Goal: Ask a question: Seek information or help from site administrators or community

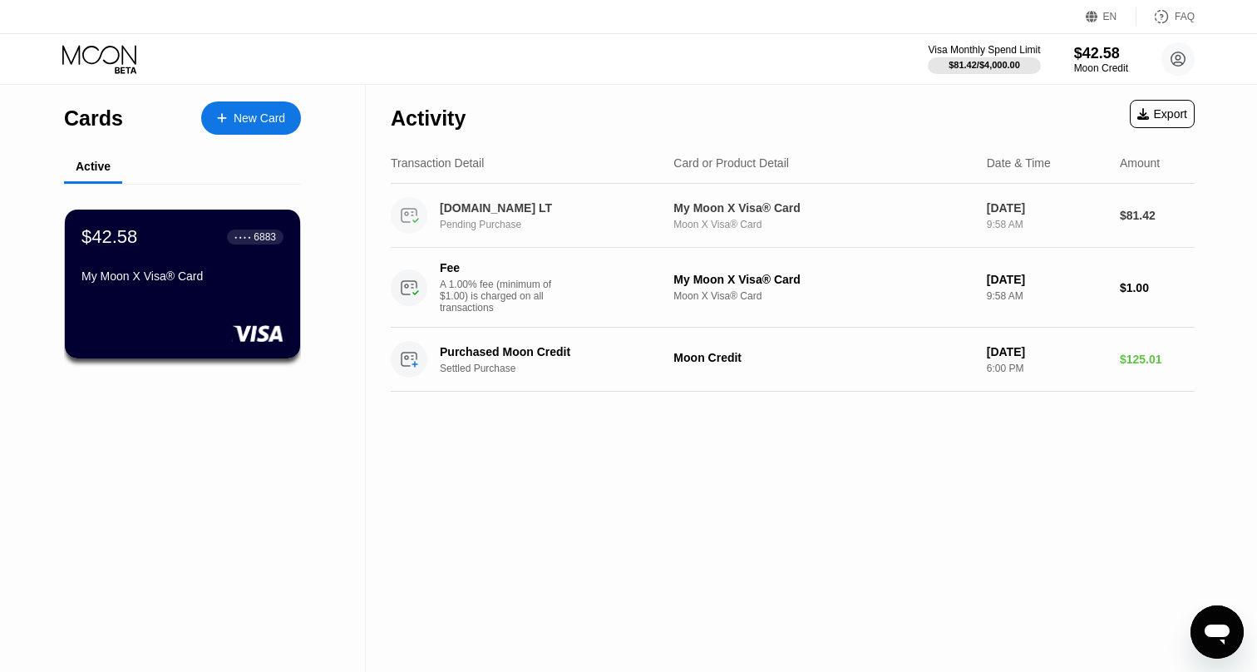
click at [514, 210] on div "[DOMAIN_NAME] LT" at bounding box center [552, 207] width 225 height 13
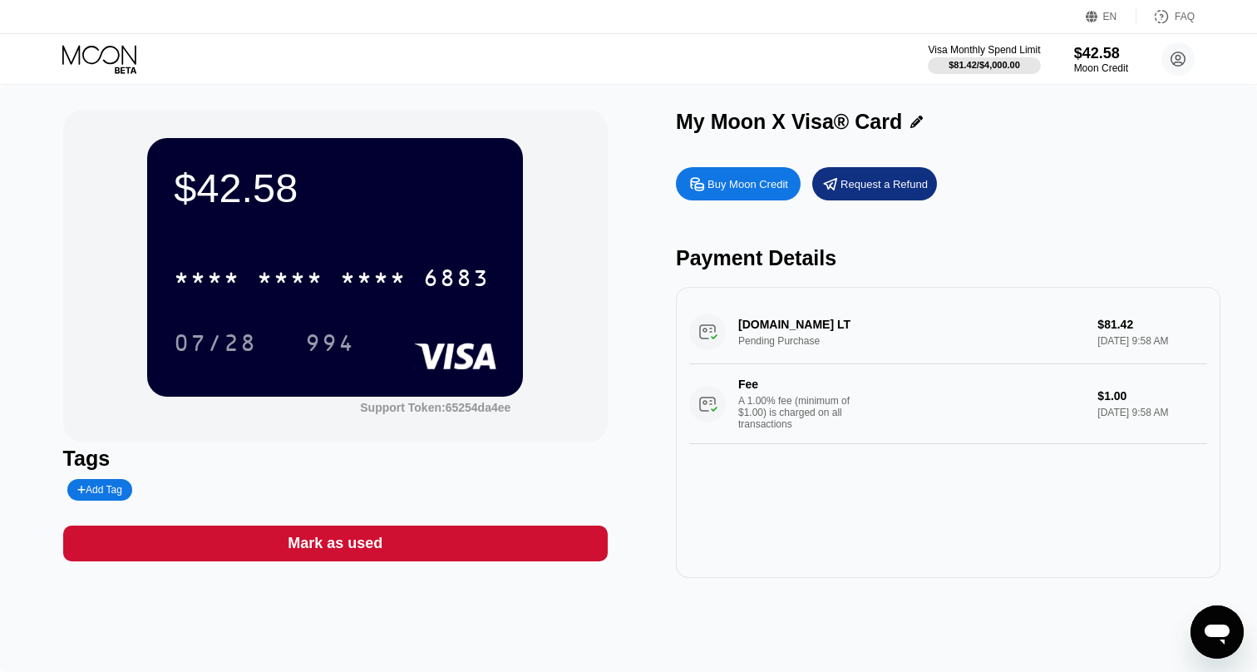
click at [767, 333] on div "[DOMAIN_NAME] LT Pending Purchase $81.42 [DATE] 9:58 AM Fee A 1.00% fee (minimu…" at bounding box center [948, 372] width 518 height 144
click at [963, 336] on div "[DOMAIN_NAME] LT Pending Purchase $81.42 [DATE] 9:58 AM Fee A 1.00% fee (minimu…" at bounding box center [948, 372] width 518 height 144
click at [1216, 640] on icon "Открыть окно обмена сообщениями" at bounding box center [1217, 632] width 30 height 30
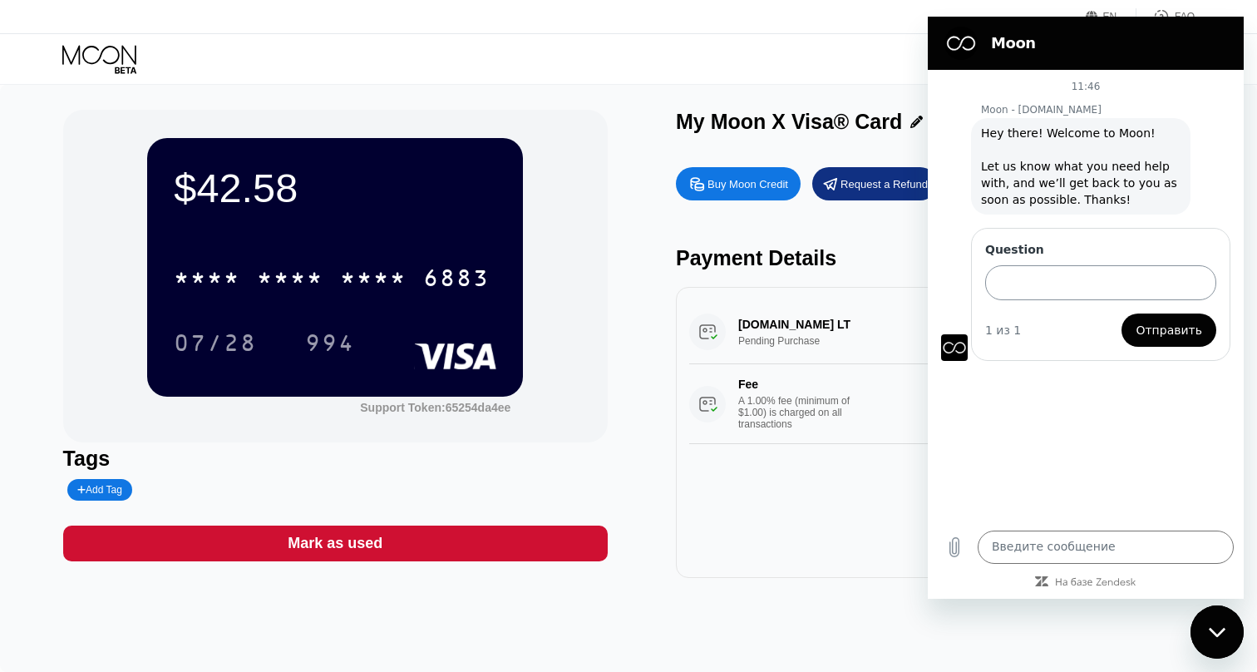
click at [1044, 286] on input "Question" at bounding box center [1100, 282] width 231 height 35
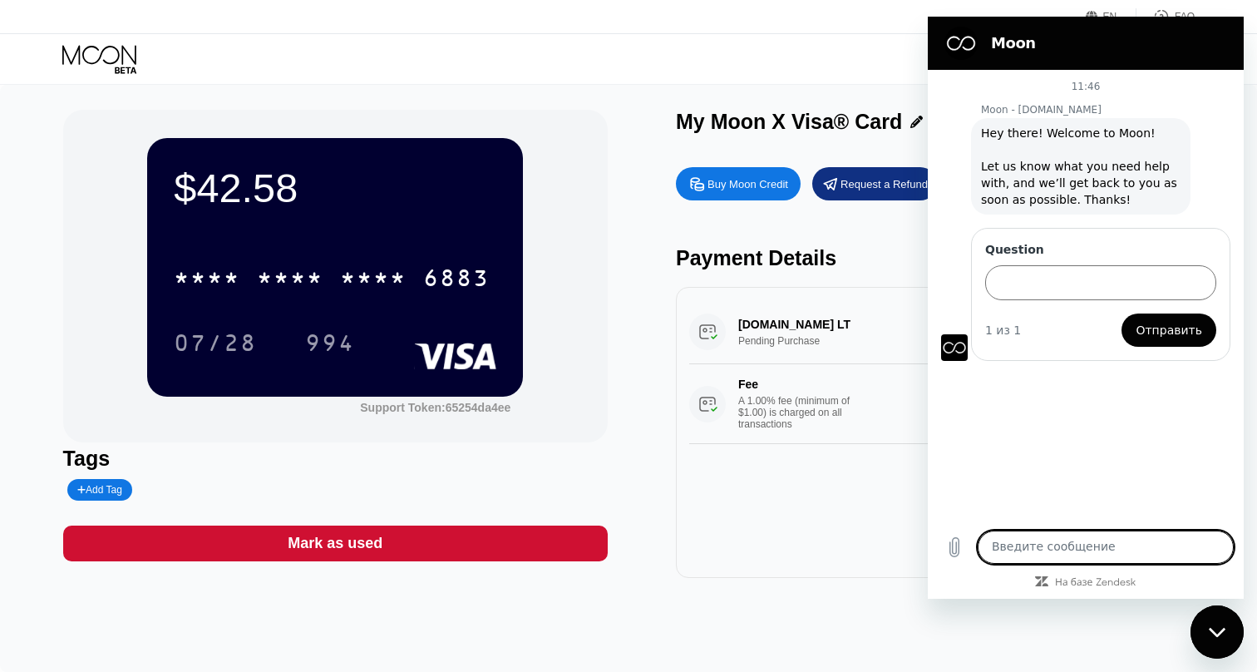
click at [1099, 549] on textarea at bounding box center [1106, 547] width 256 height 33
paste textarea "Hi, can I get api to resell your services on my currency exchange site?"
type textarea "Hi, can I get api to resell your services on my currency exchange site?"
click at [1064, 290] on input "Question" at bounding box center [1100, 282] width 231 height 35
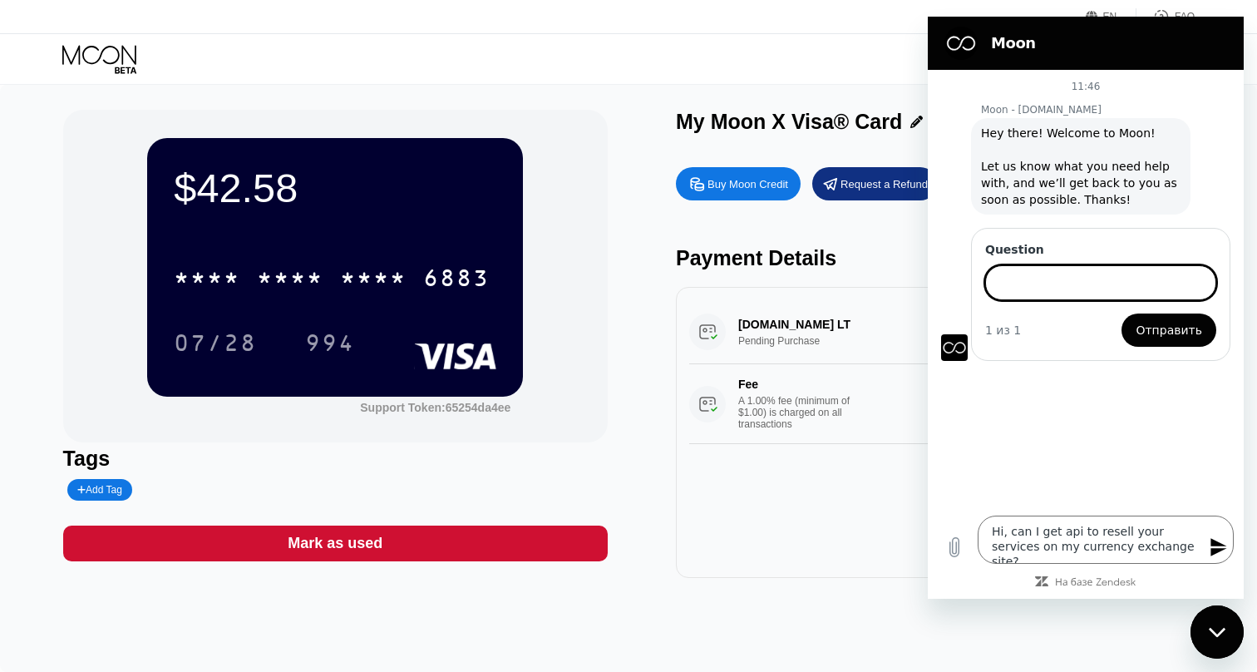
paste input "Hi, can I get api to resell your services on my currency exchange site?"
type input "Hi, can I get api to resell your services on my currency exchange site?"
click at [1172, 330] on button "Отправить" at bounding box center [1169, 329] width 95 height 33
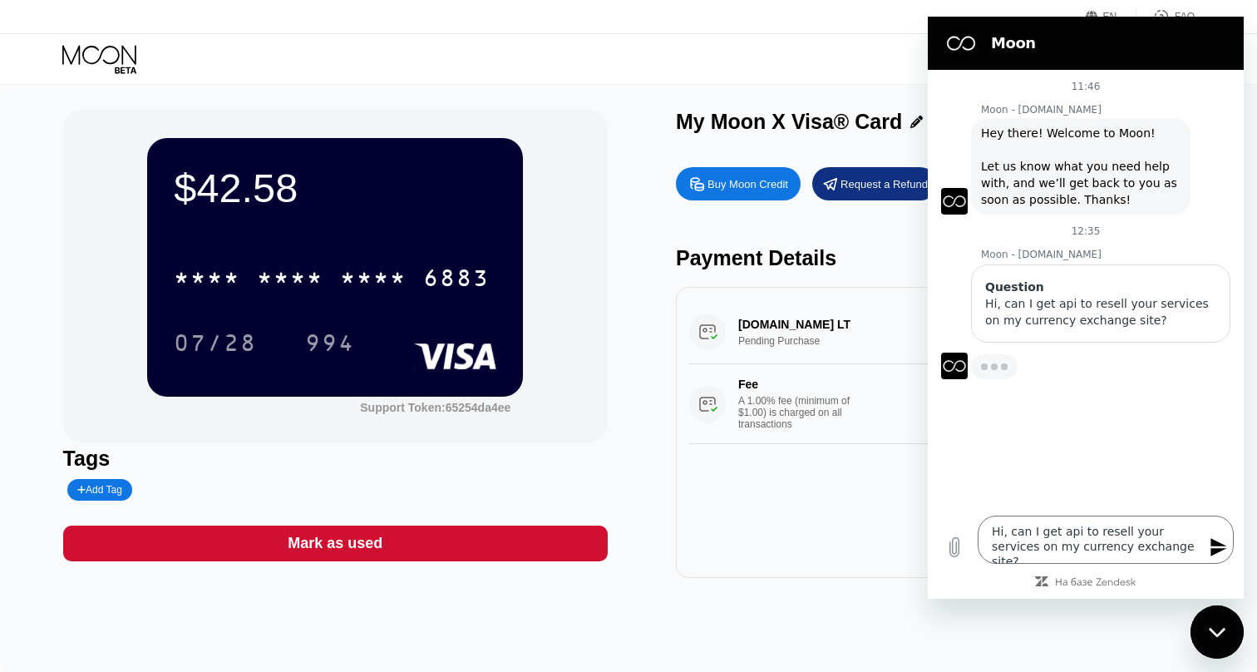
click at [1225, 544] on icon "Отправить сообщение" at bounding box center [1219, 547] width 20 height 20
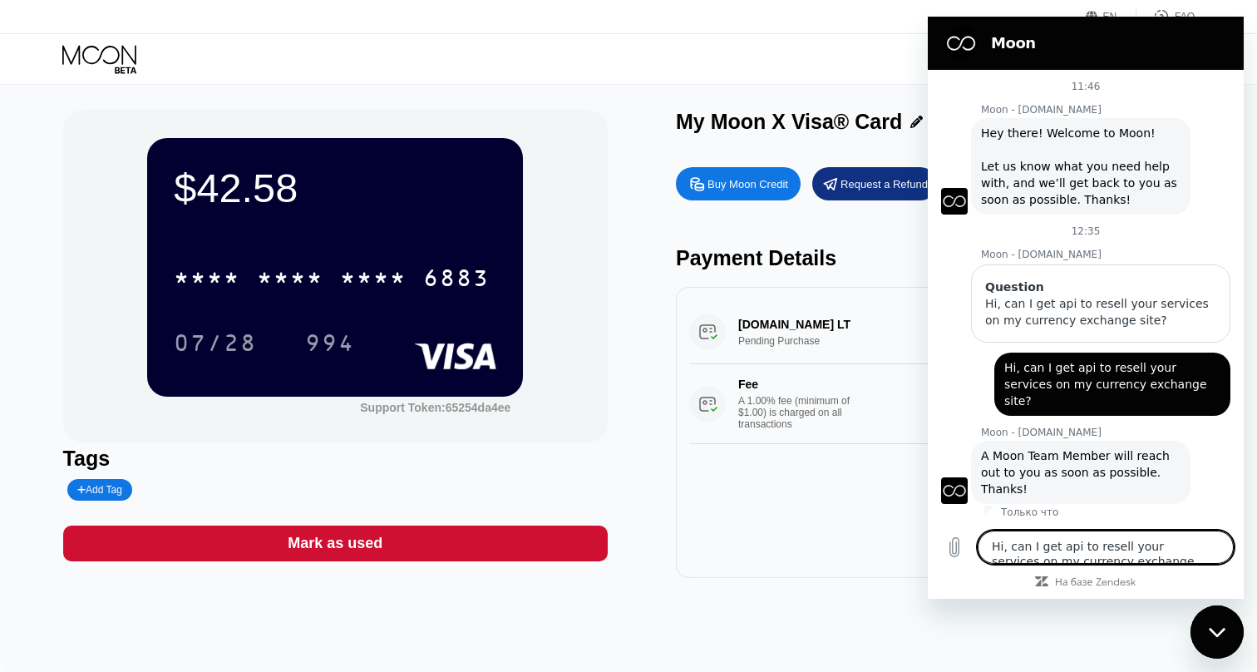
click at [241, 195] on div "$42.58" at bounding box center [335, 188] width 323 height 47
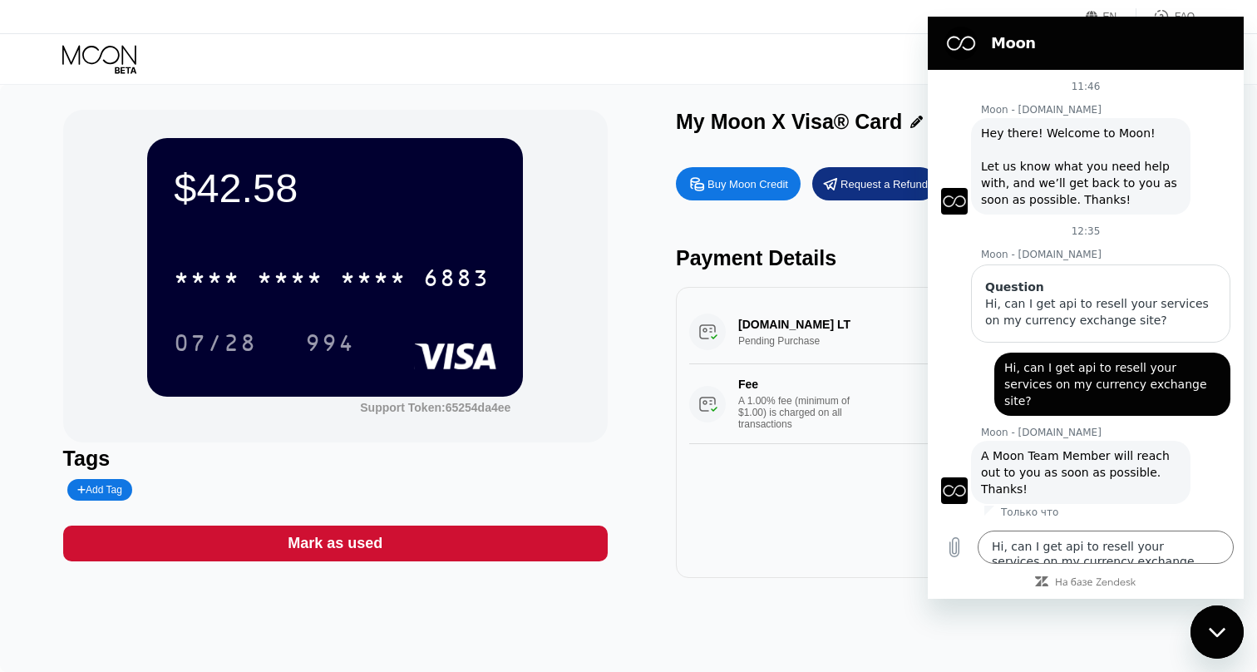
click at [112, 63] on icon at bounding box center [99, 54] width 74 height 19
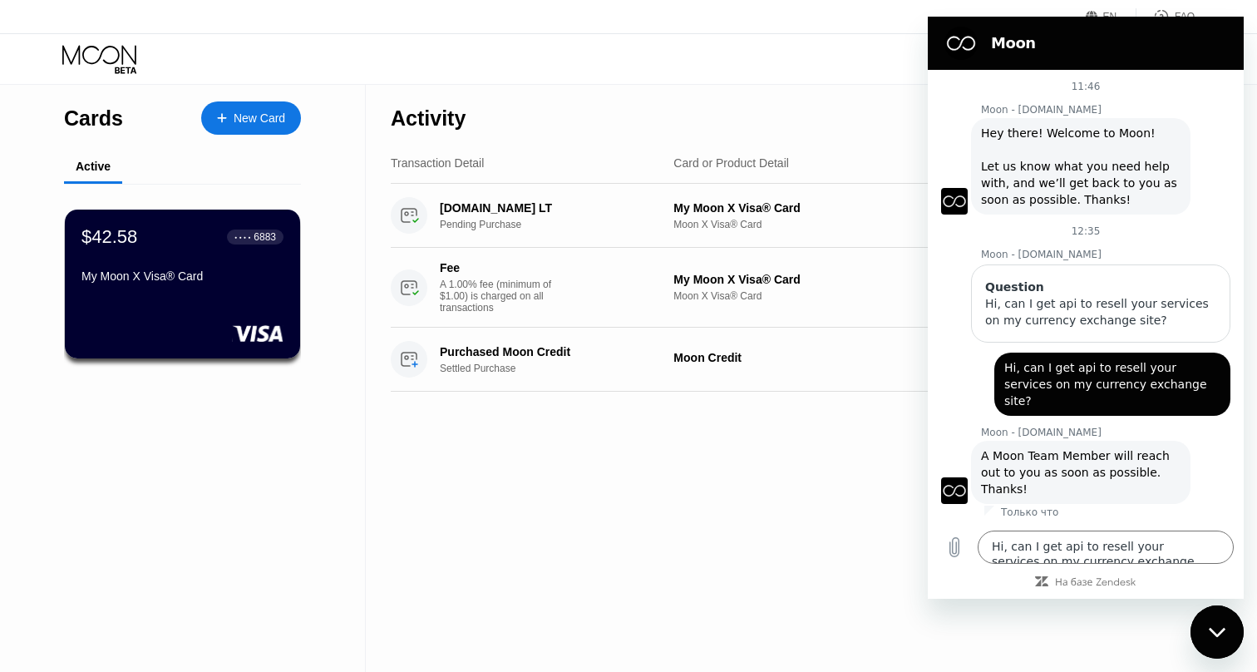
click at [882, 16] on div "EN Language Select an item Save FAQ" at bounding box center [628, 17] width 1257 height 34
click at [229, 116] on div at bounding box center [230, 118] width 7 height 14
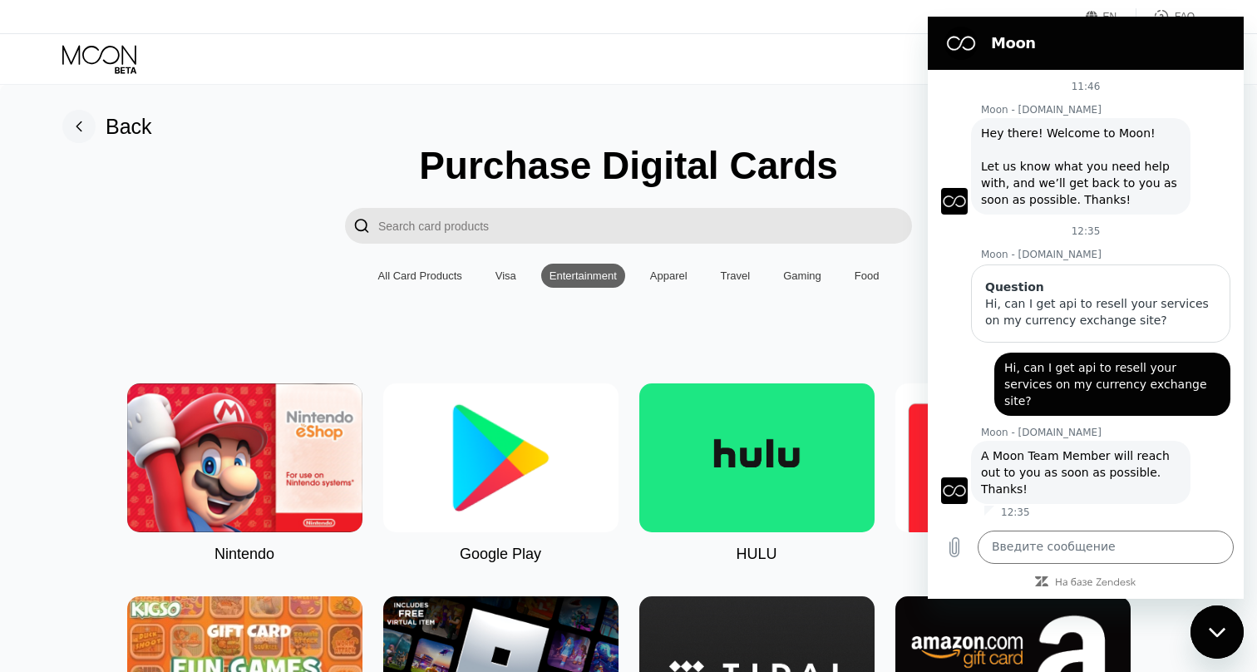
click at [516, 270] on div "Visa" at bounding box center [505, 276] width 37 height 24
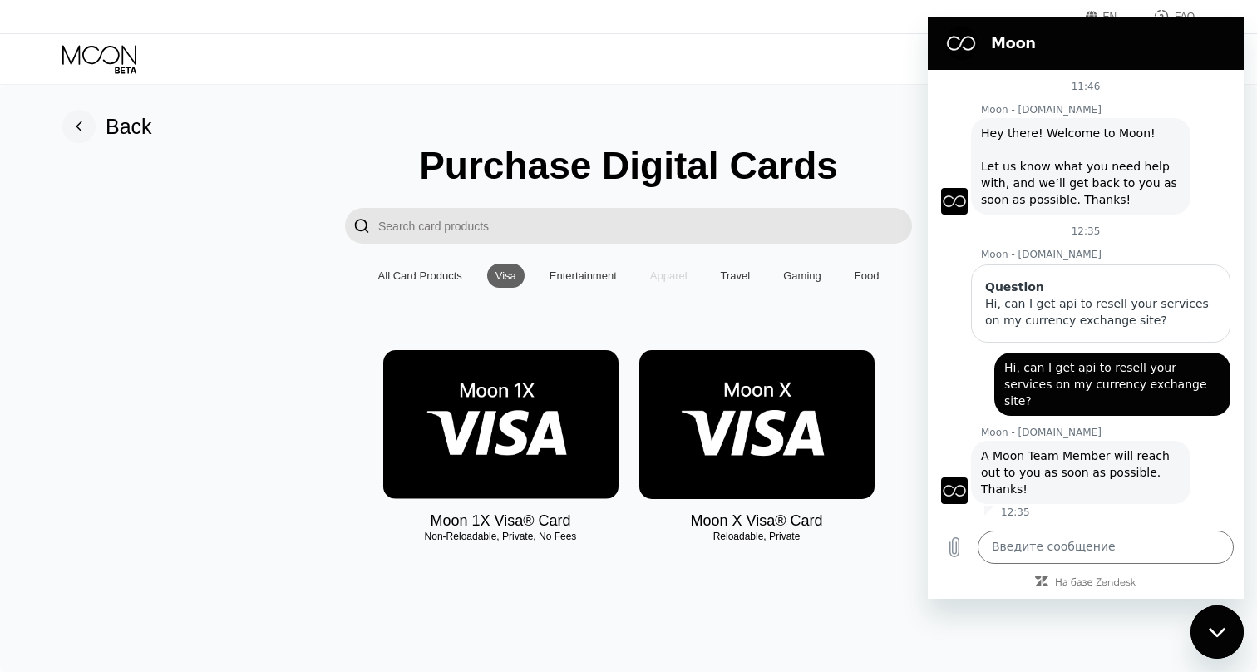
click at [662, 280] on div "Apparel" at bounding box center [668, 275] width 37 height 12
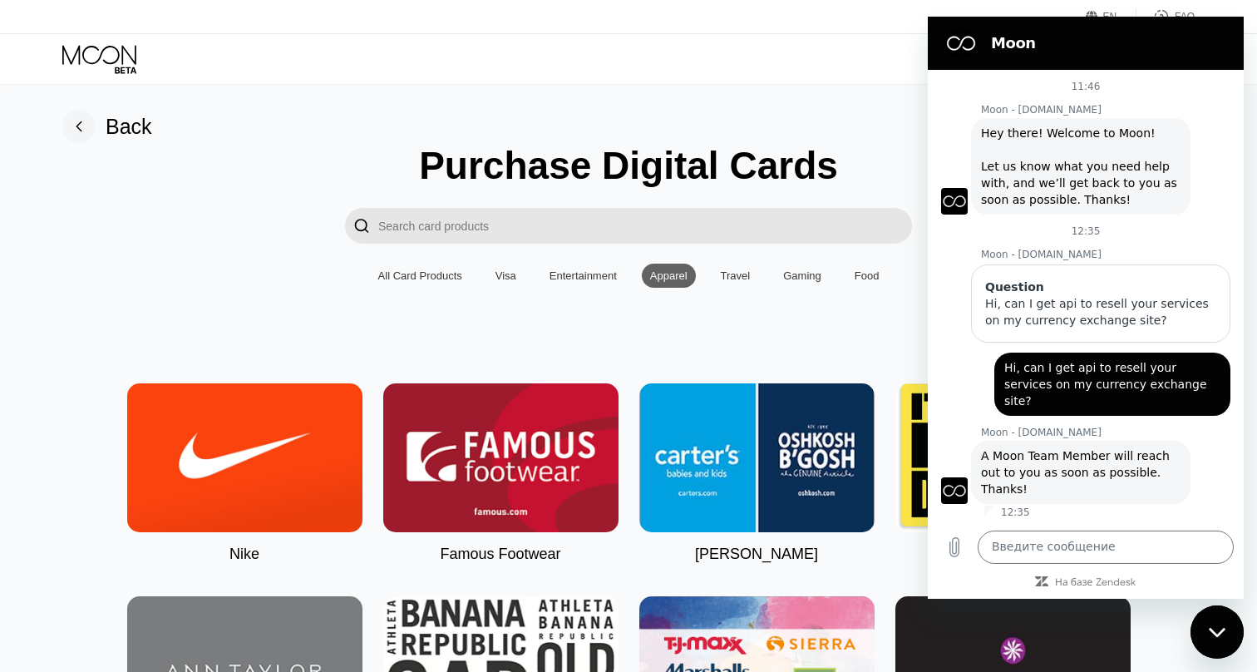
click at [496, 272] on div "Visa" at bounding box center [506, 275] width 21 height 12
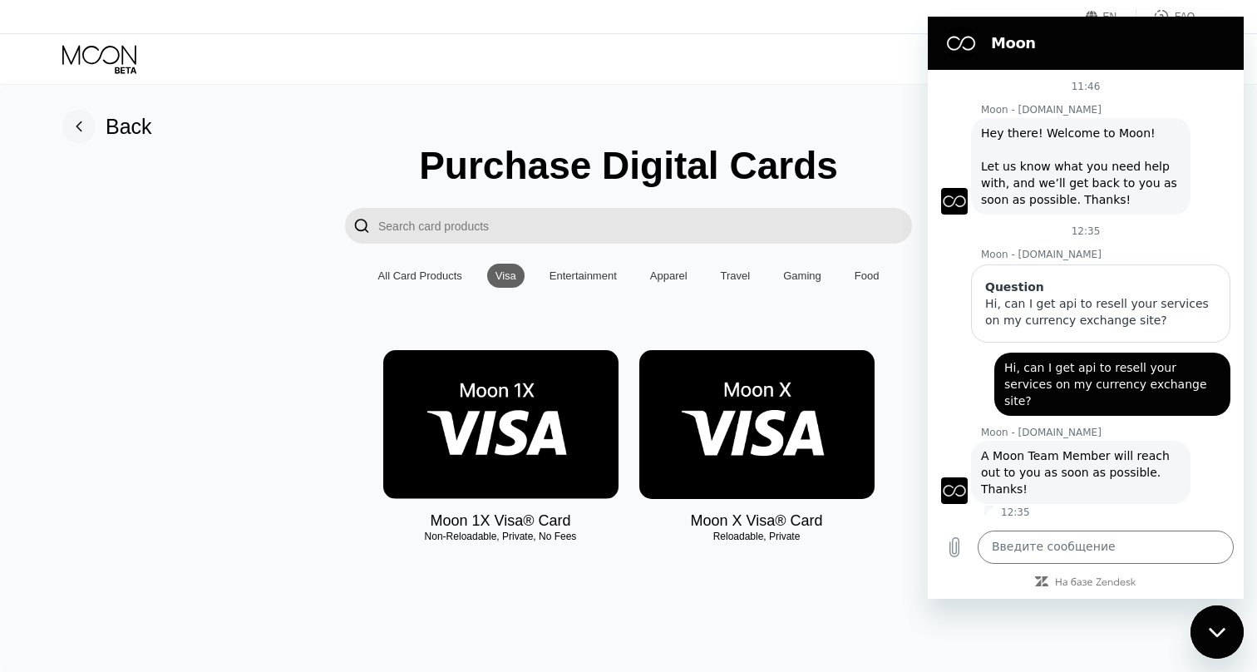
click at [743, 283] on div "Travel" at bounding box center [736, 276] width 47 height 24
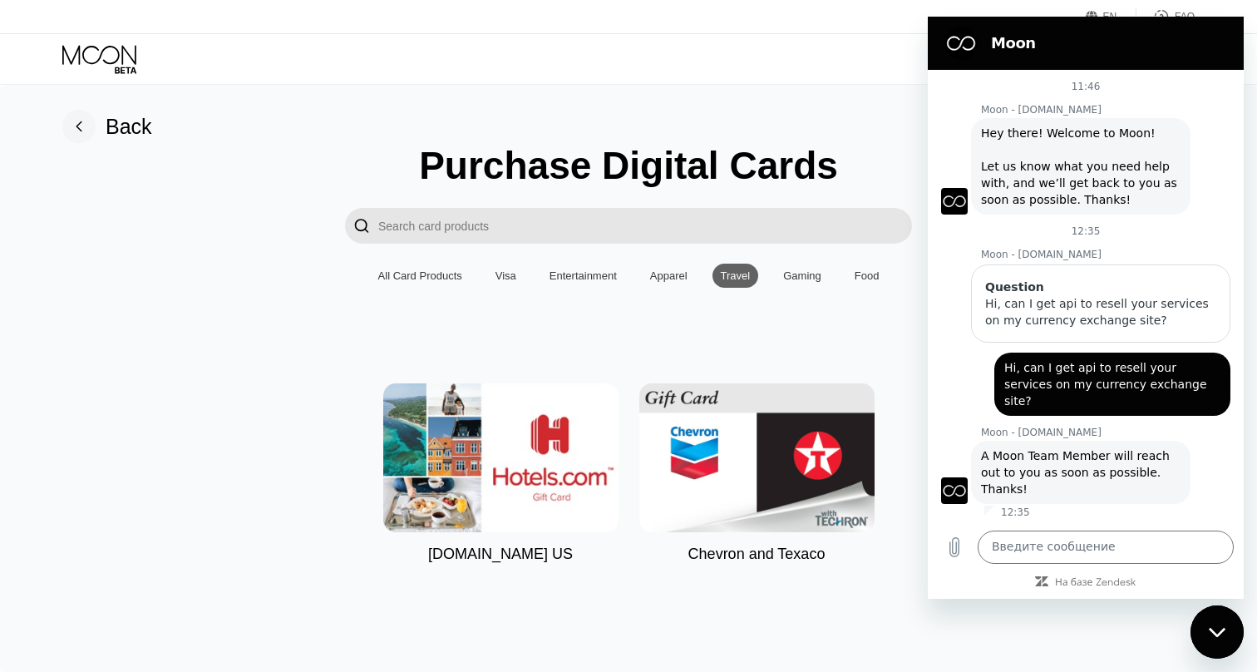
click at [804, 284] on div "Gaming" at bounding box center [802, 276] width 55 height 24
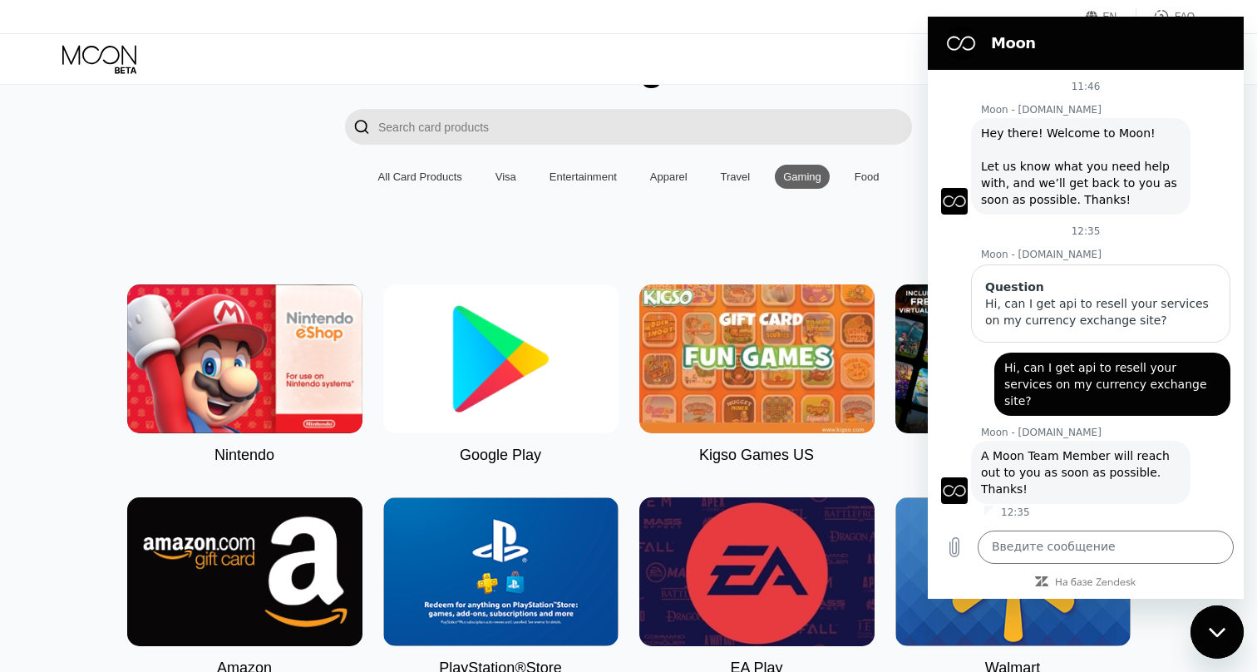
scroll to position [121, 0]
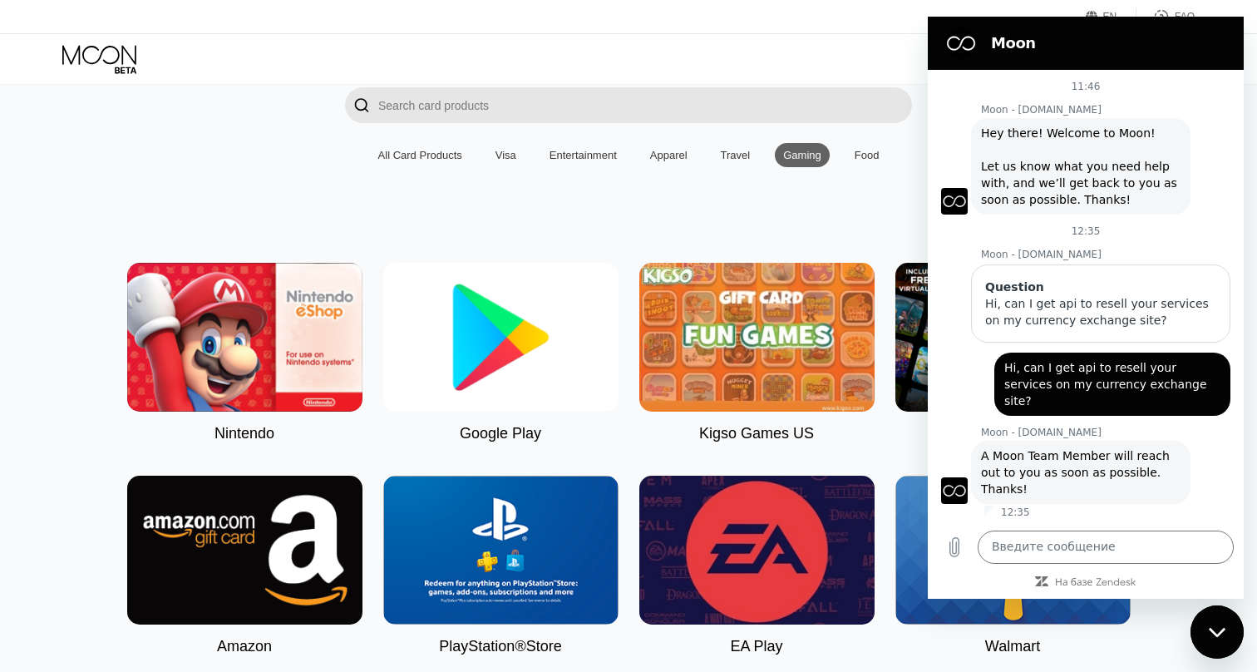
click at [1032, 35] on h2 "Moon" at bounding box center [1109, 43] width 236 height 20
click at [1215, 627] on icon "Закрыть окно обмена сообщениями" at bounding box center [1217, 632] width 17 height 11
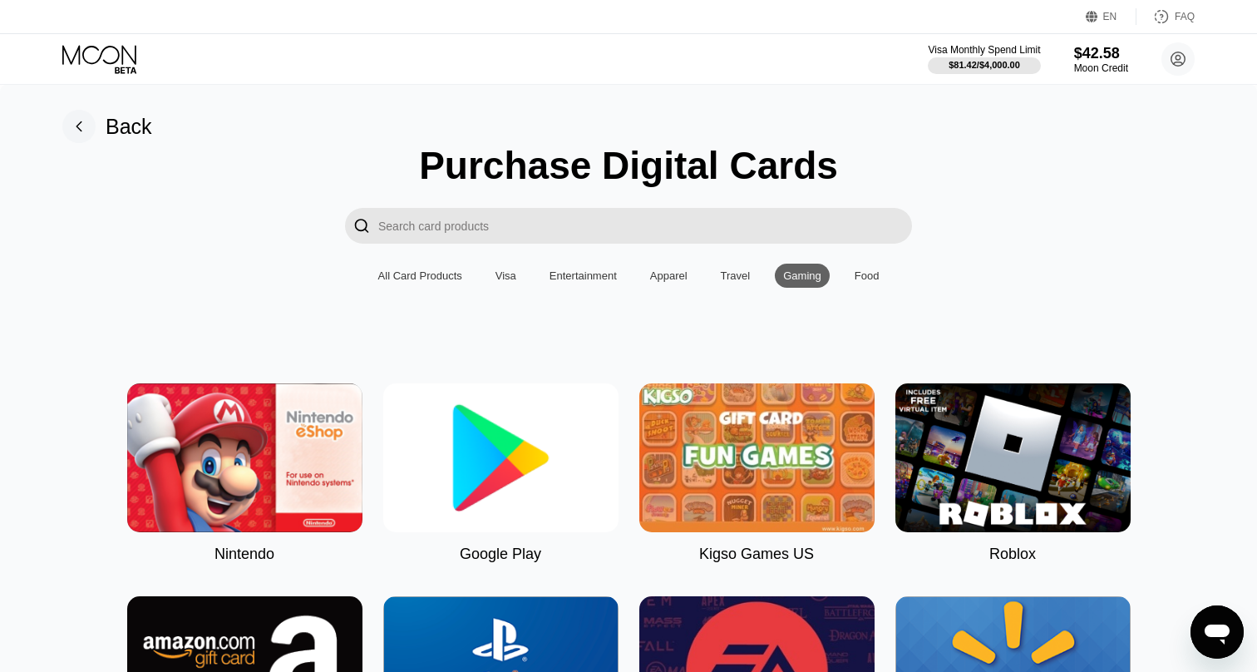
scroll to position [0, 0]
click at [871, 276] on div "Food" at bounding box center [867, 275] width 25 height 12
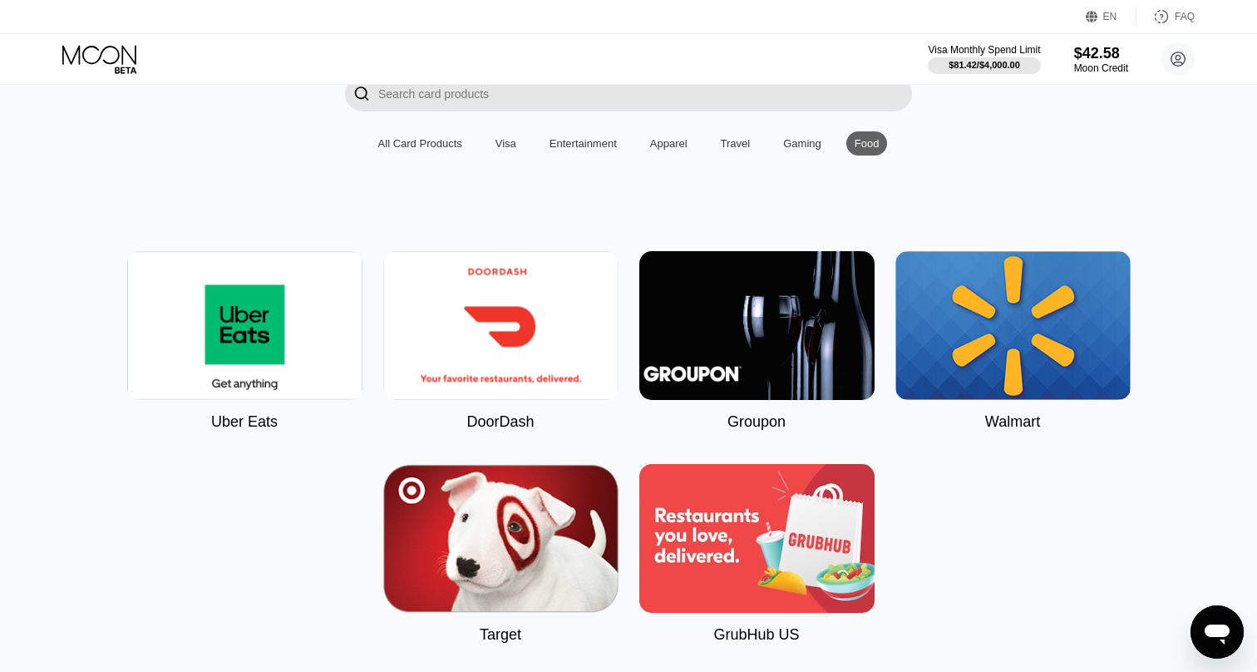
scroll to position [146, 0]
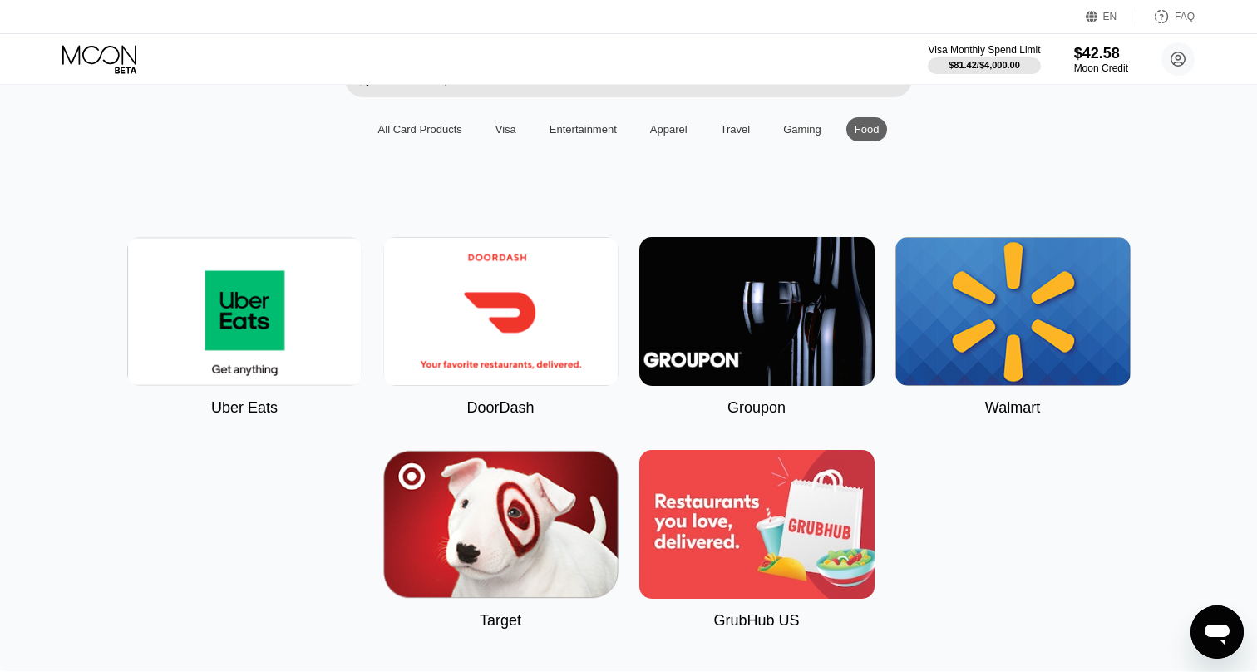
click at [757, 126] on div "Travel" at bounding box center [736, 129] width 47 height 24
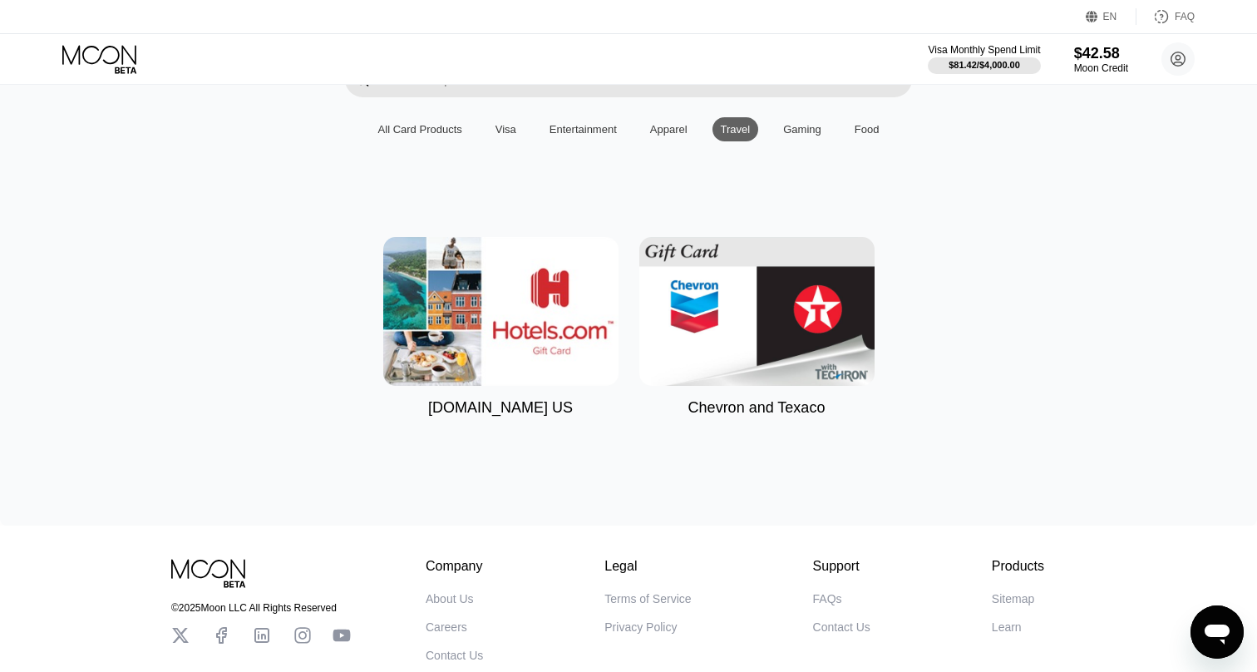
click at [668, 141] on div "Apparel" at bounding box center [669, 129] width 54 height 24
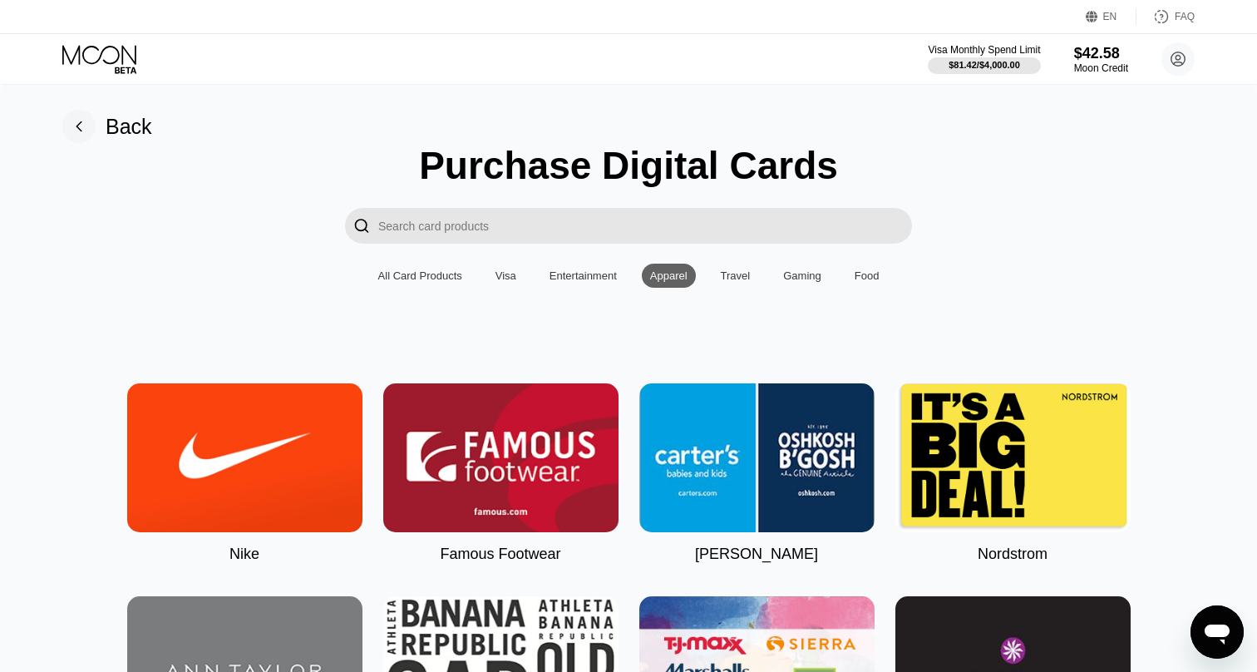
scroll to position [0, 0]
click at [599, 279] on div "Entertainment" at bounding box center [583, 275] width 67 height 12
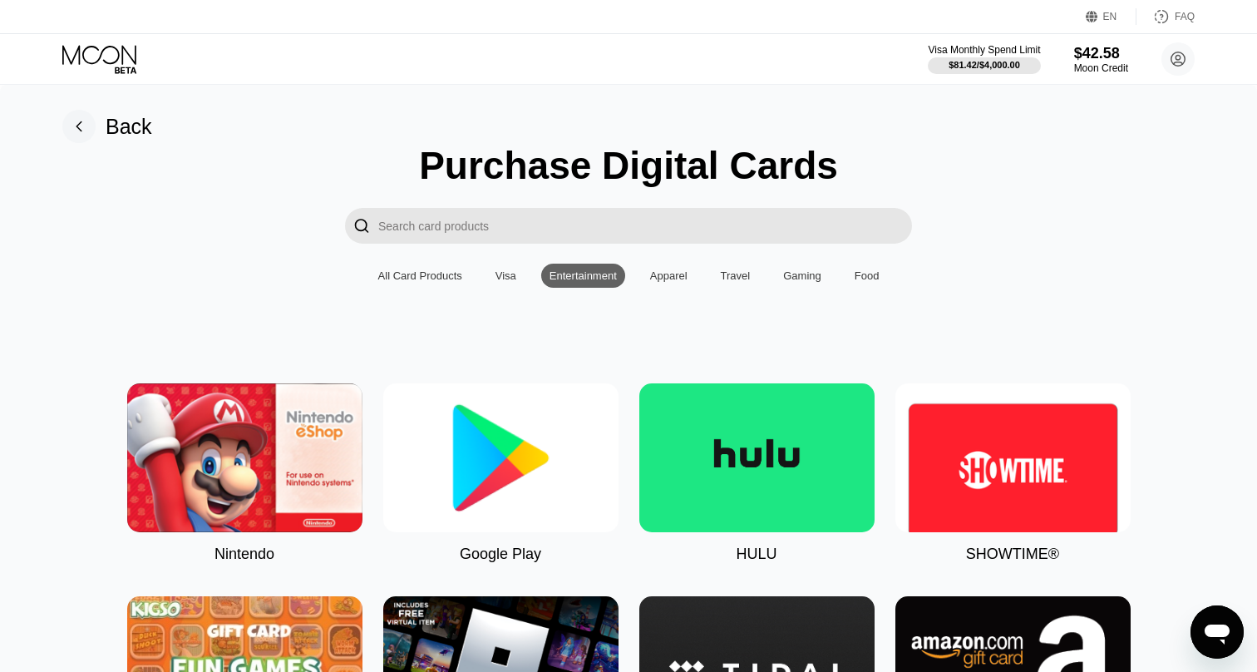
click at [537, 290] on div "Purchase Digital Cards  All Card Products Visa Entertainment Apparel Travel Ga…" at bounding box center [628, 672] width 1207 height 1059
click at [515, 283] on div "Visa" at bounding box center [505, 276] width 37 height 24
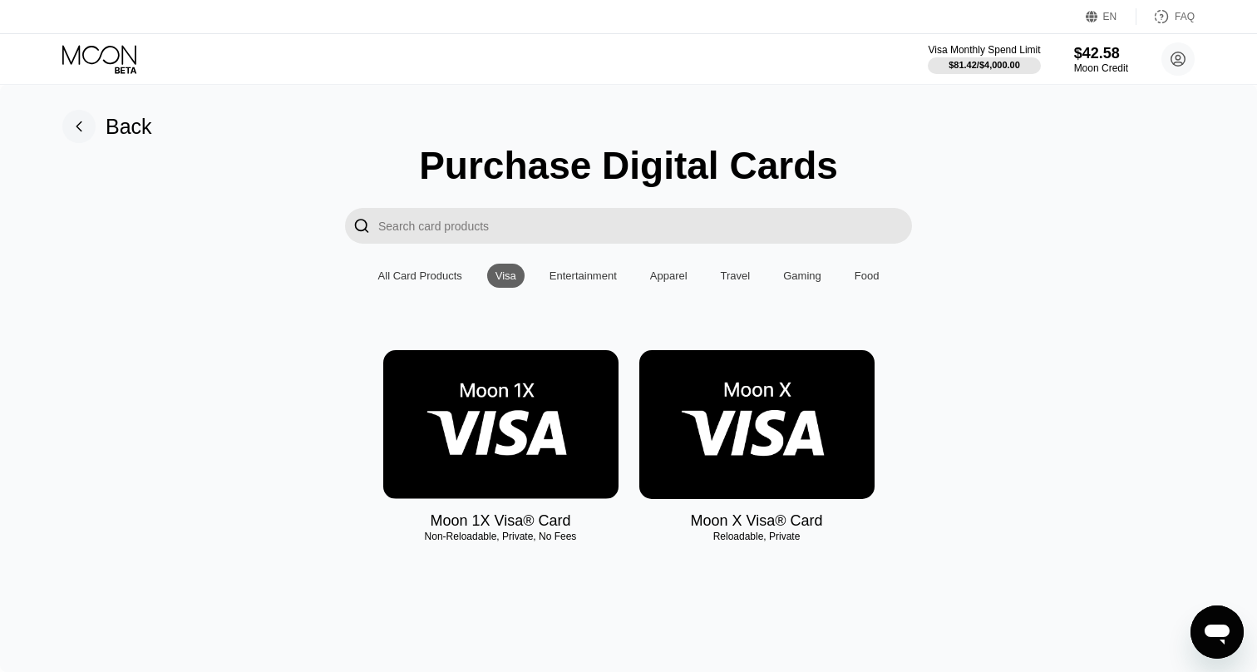
click at [405, 269] on div "All Card Products" at bounding box center [420, 276] width 101 height 24
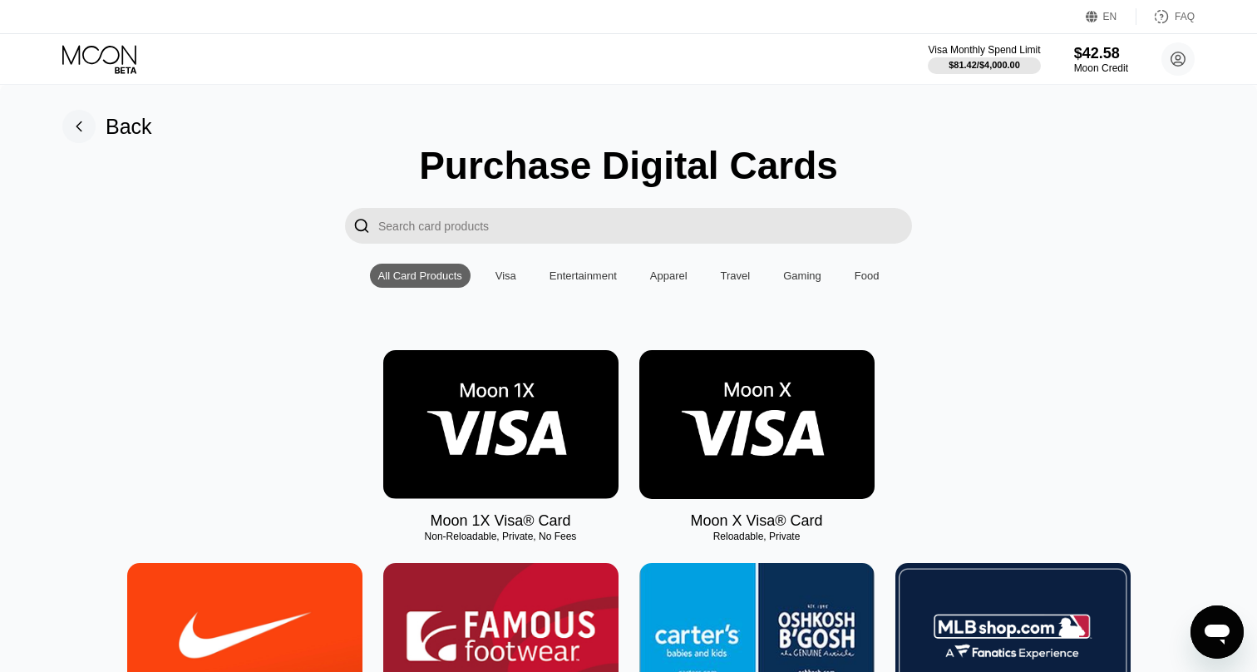
click at [502, 280] on div "Visa" at bounding box center [506, 275] width 21 height 12
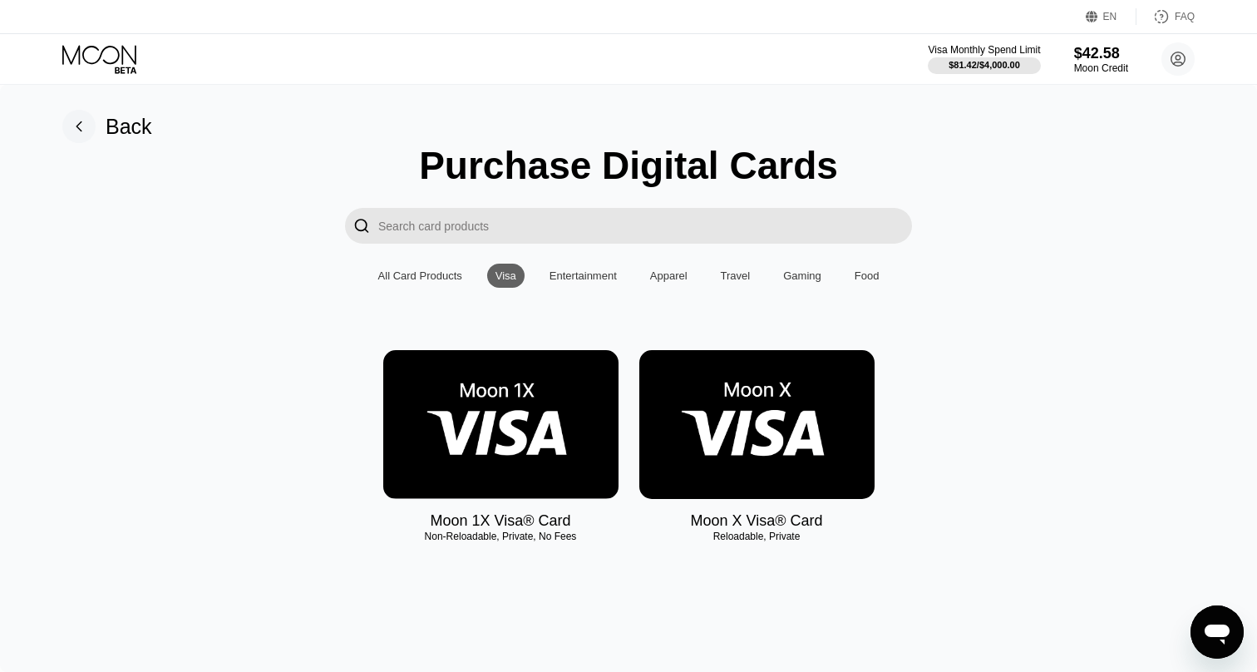
click at [1217, 624] on icon "Открыть окно обмена сообщениями" at bounding box center [1217, 632] width 30 height 30
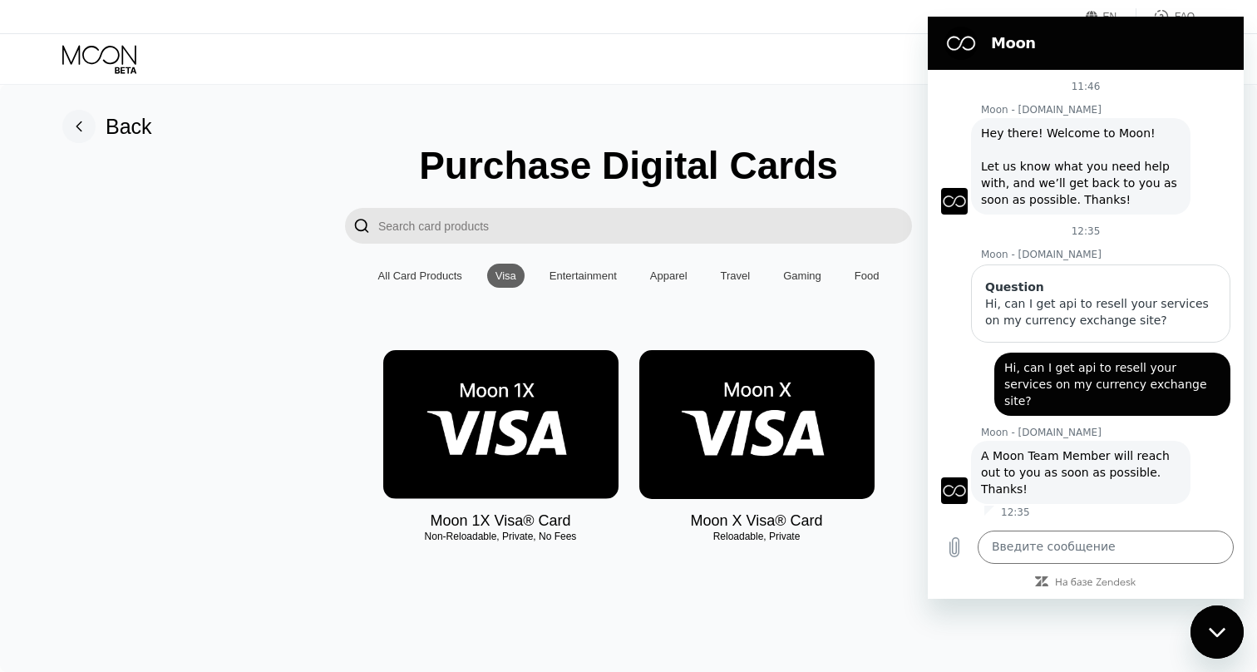
click at [756, 77] on div "Visa Monthly Spend Limit $81.42 / $4,000.00 $42.58 Moon Credit bogdan kashin bo…" at bounding box center [628, 59] width 1257 height 50
click at [1205, 635] on div "Закрыть окно обмена сообщениями" at bounding box center [1217, 632] width 50 height 50
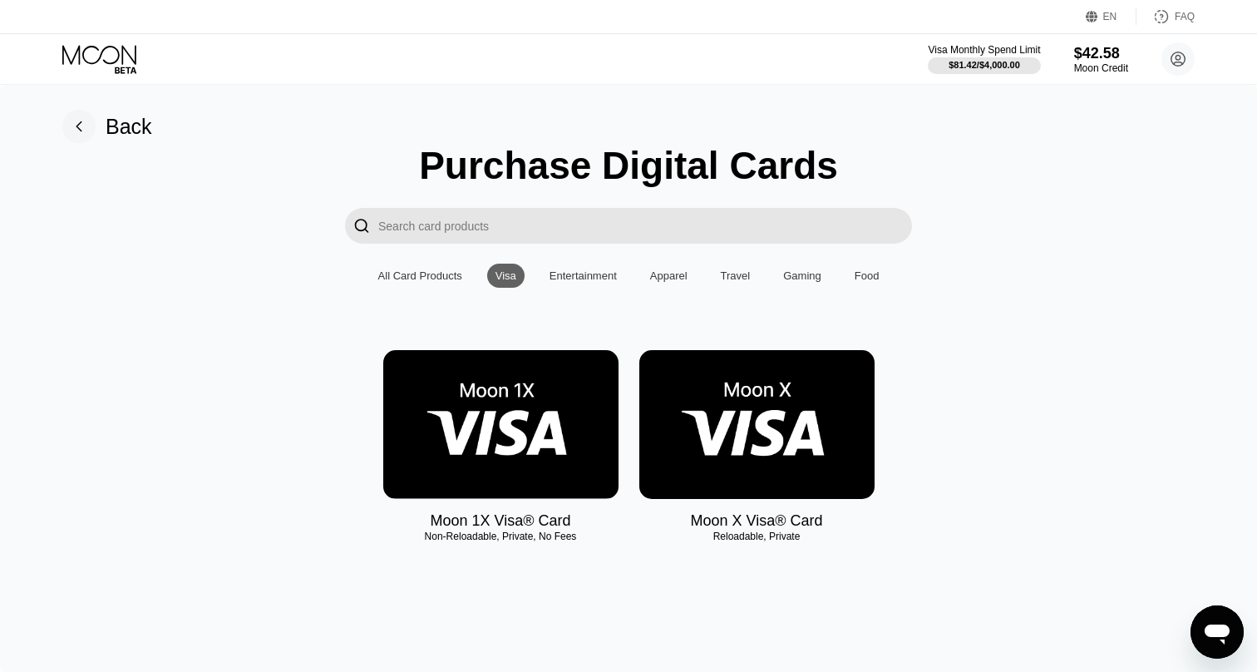
click at [1070, 52] on div "Visa Monthly Spend Limit $81.42 / $4,000.00 $42.58 Moon Credit bogdan kashin bo…" at bounding box center [1061, 58] width 267 height 33
click at [963, 72] on div at bounding box center [984, 65] width 115 height 17
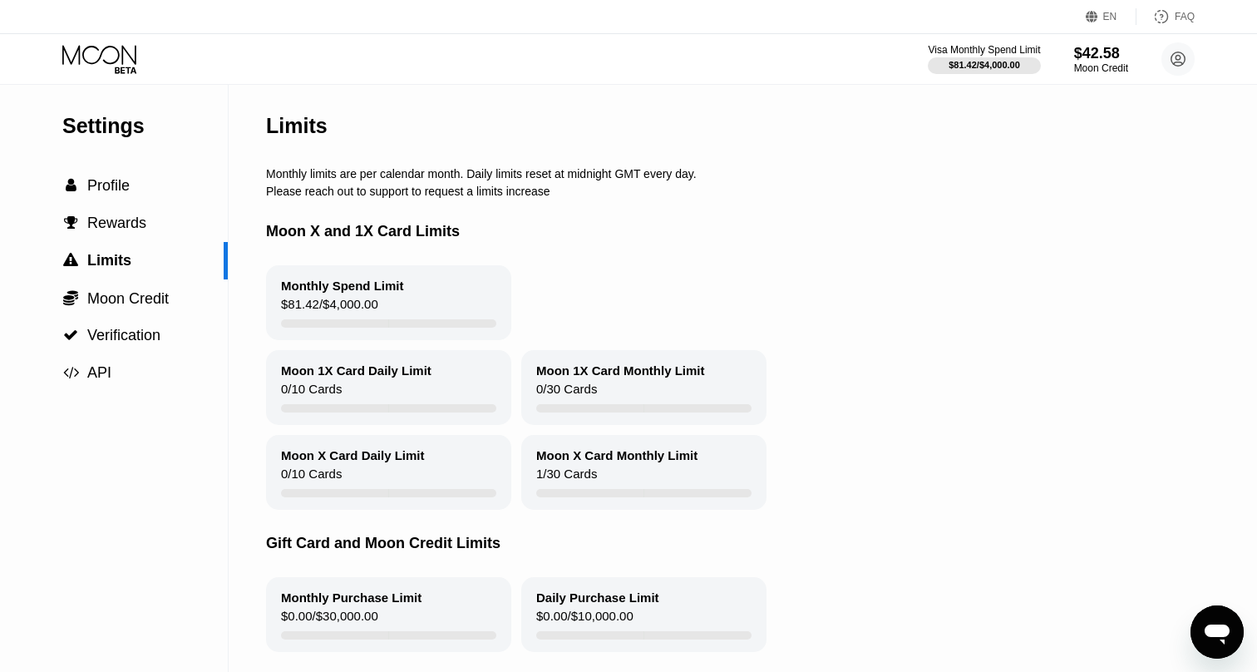
click at [135, 69] on icon at bounding box center [100, 59] width 77 height 29
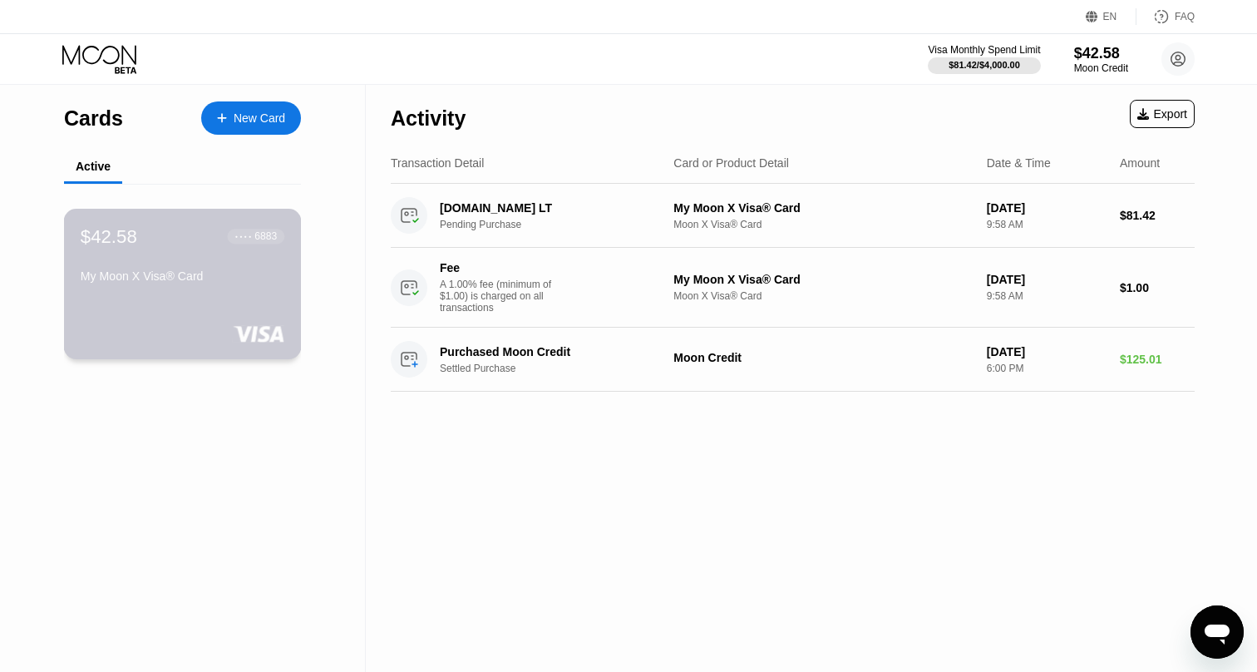
click at [188, 247] on div "$42.58 ● ● ● ● 6883" at bounding box center [183, 236] width 204 height 22
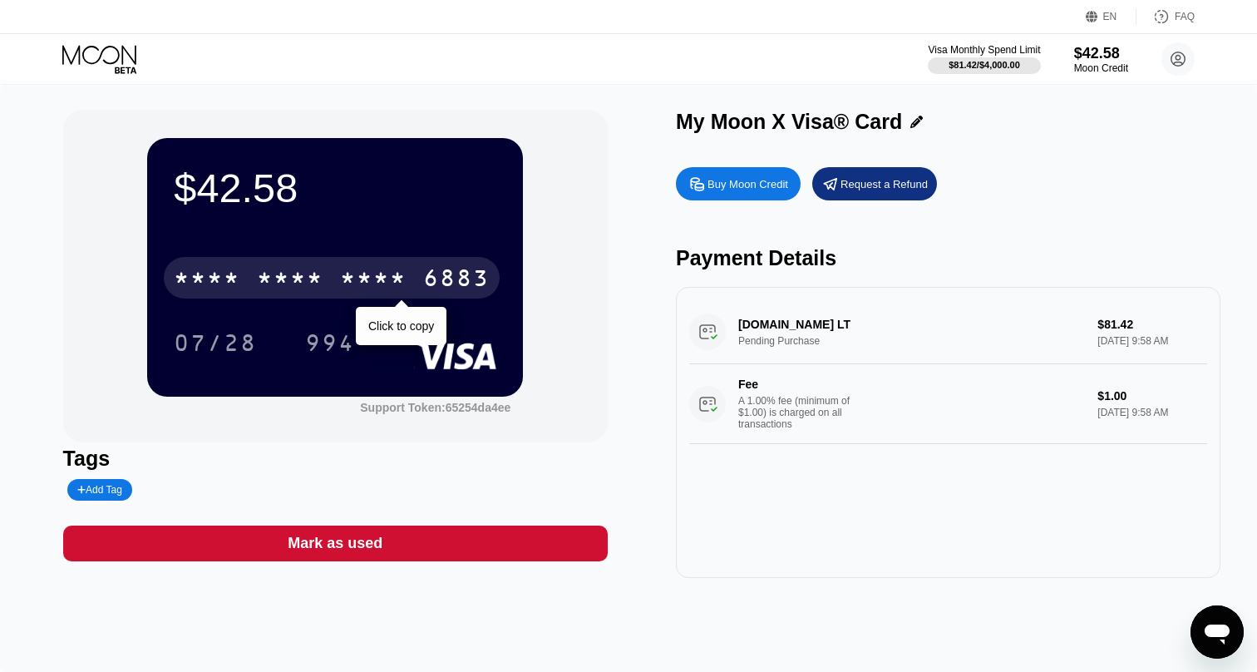
click at [338, 267] on div "* * * * * * * * * * * * 6883" at bounding box center [332, 278] width 336 height 42
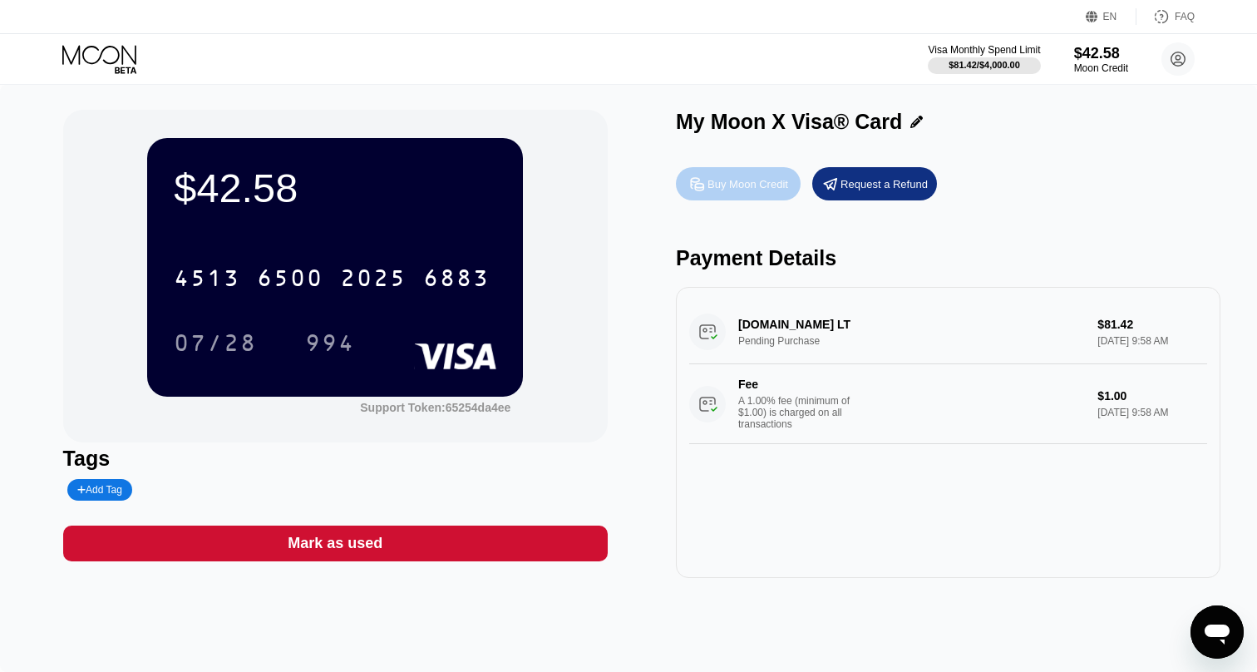
click at [733, 188] on div "Buy Moon Credit" at bounding box center [748, 184] width 81 height 14
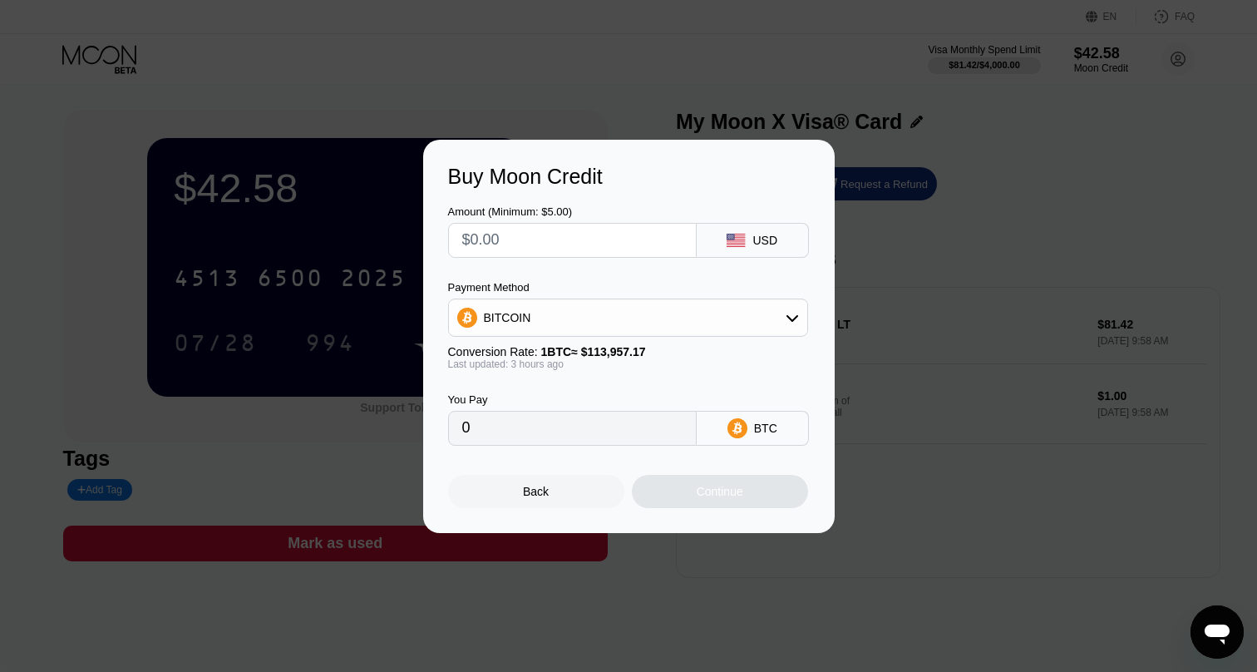
click at [916, 238] on div "Buy Moon Credit Amount (Minimum: $5.00) USD Payment Method BITCOIN Conversion R…" at bounding box center [628, 336] width 1257 height 393
click at [945, 175] on div "Buy Moon Credit Amount (Minimum: $5.00) USD Payment Method BITCOIN Conversion R…" at bounding box center [628, 336] width 1257 height 393
click at [1050, 148] on div "Buy Moon Credit Amount (Minimum: $5.00) USD Payment Method BITCOIN Conversion R…" at bounding box center [628, 336] width 1257 height 393
click at [566, 494] on div "Back" at bounding box center [536, 491] width 176 height 33
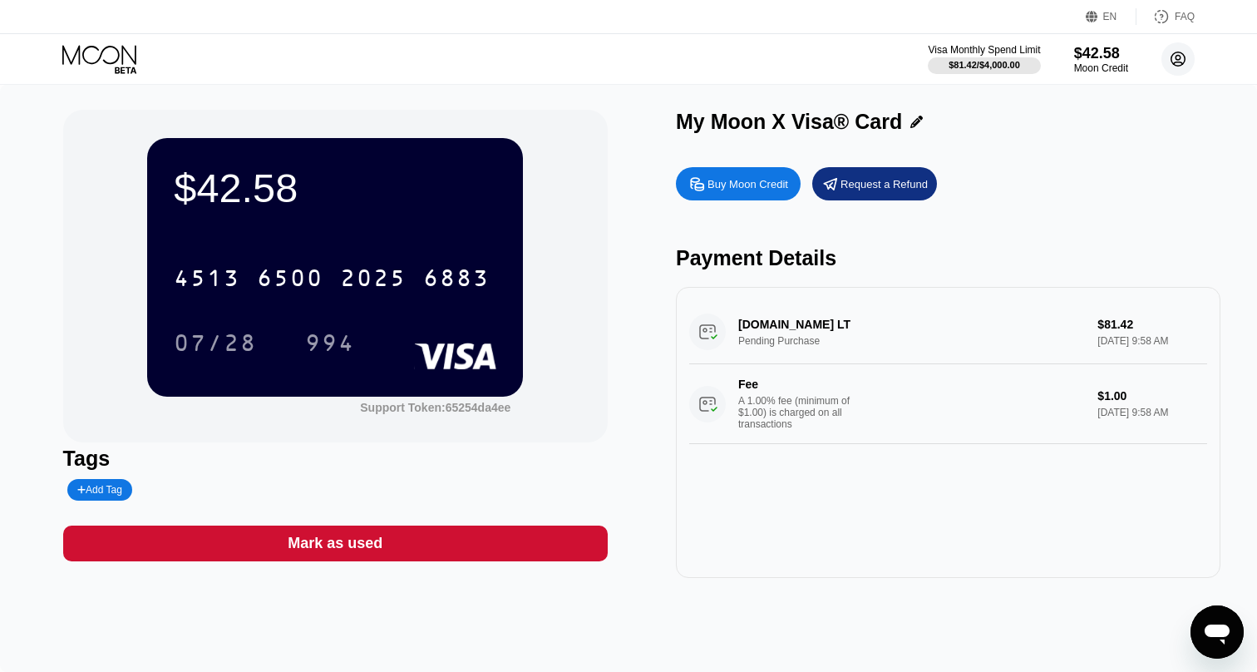
click at [1180, 52] on icon at bounding box center [1179, 59] width 14 height 14
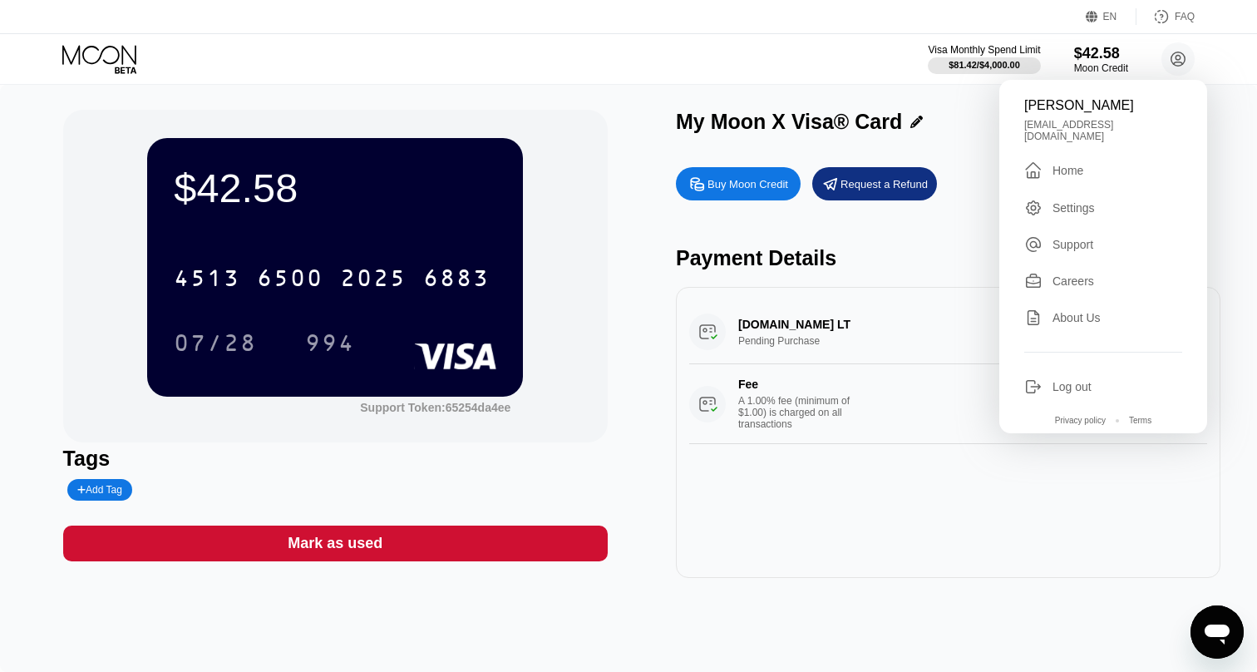
click at [585, 488] on div "Tags Add Tag" at bounding box center [335, 474] width 545 height 54
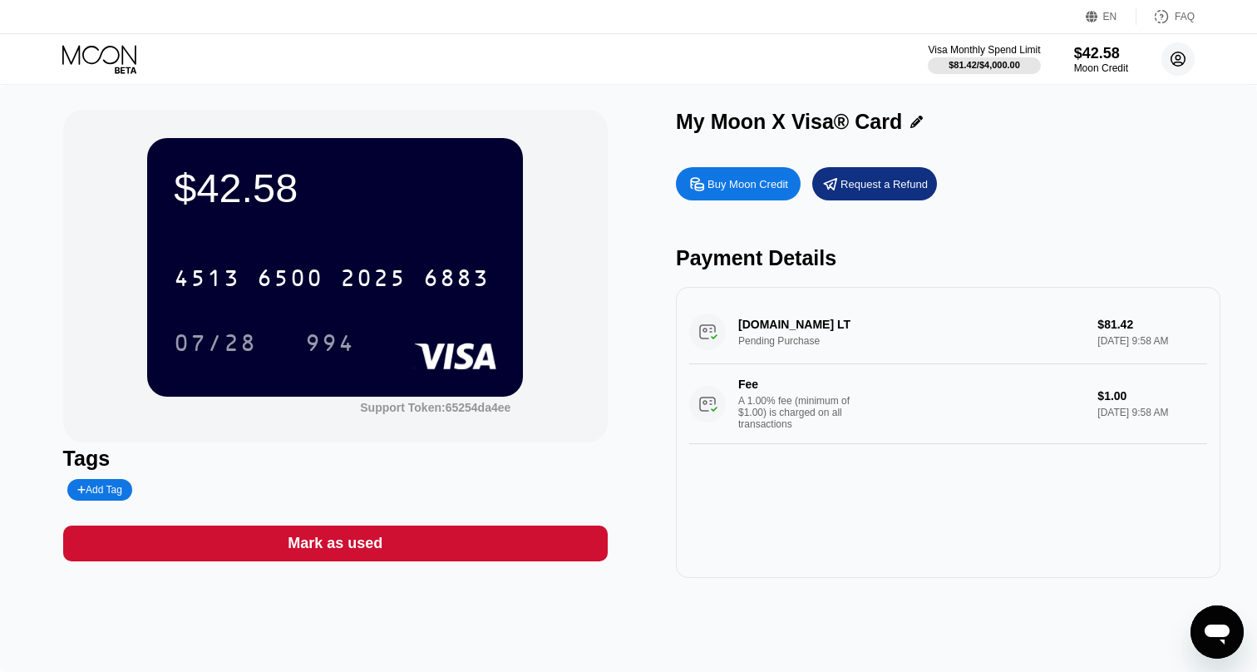
click at [1190, 71] on circle at bounding box center [1178, 58] width 33 height 33
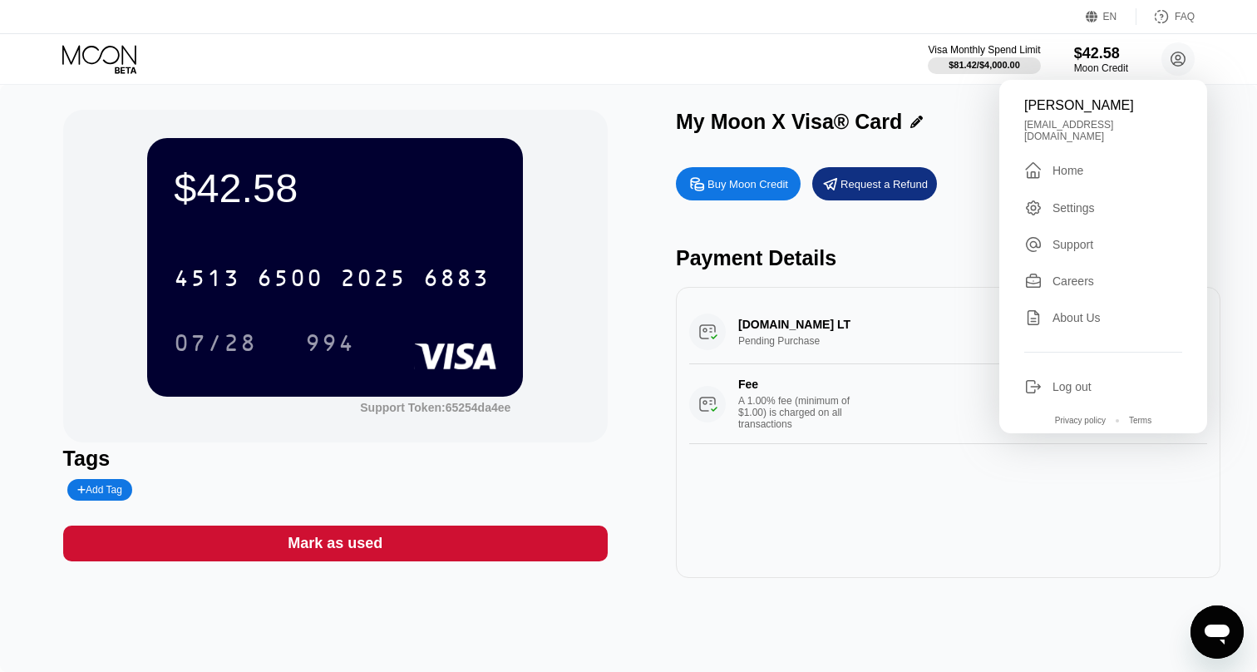
click at [807, 523] on div "[DOMAIN_NAME] LT Pending Purchase $81.42 [DATE] 9:58 AM Fee A 1.00% fee (minimu…" at bounding box center [948, 432] width 545 height 291
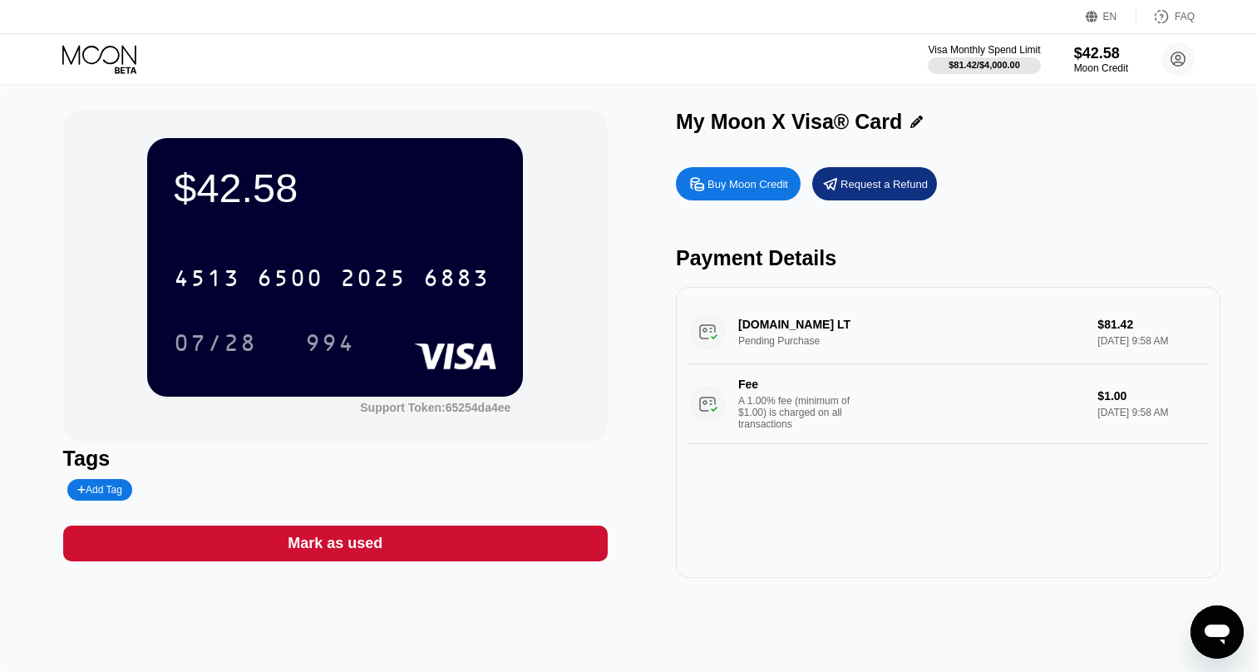
click at [1228, 629] on icon "Открыть окно обмена сообщениями" at bounding box center [1217, 634] width 25 height 20
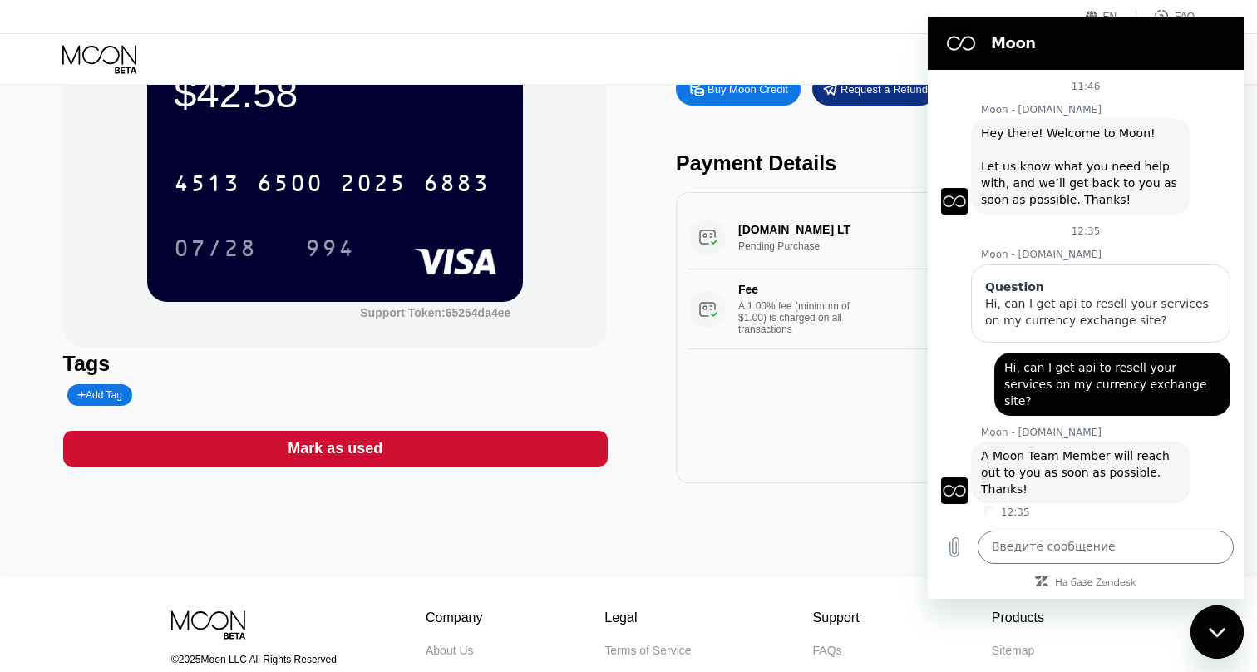
scroll to position [96, 0]
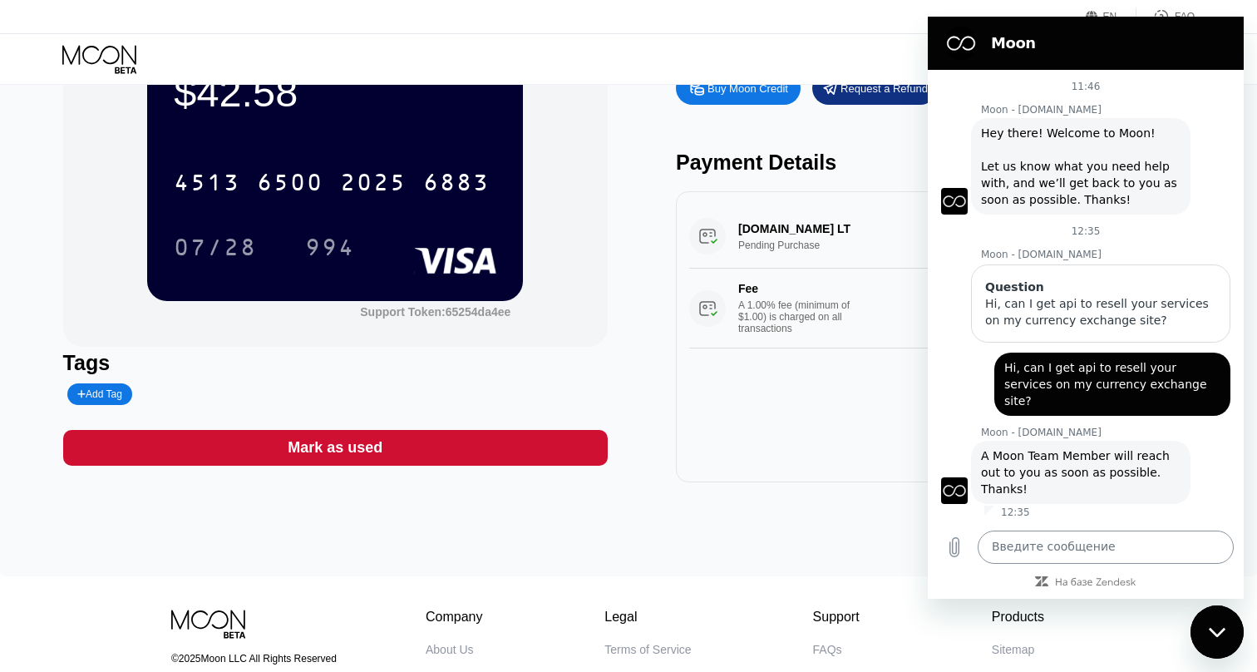
click at [1037, 546] on textarea at bounding box center [1106, 547] width 256 height 33
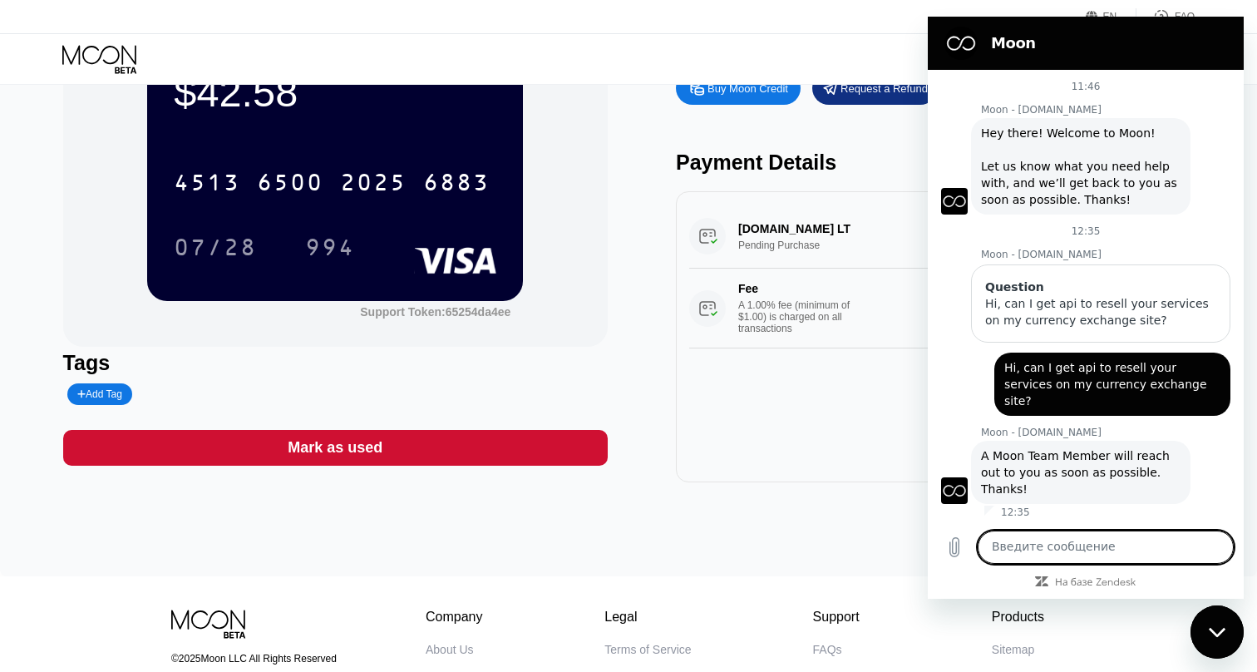
type textarea "?"
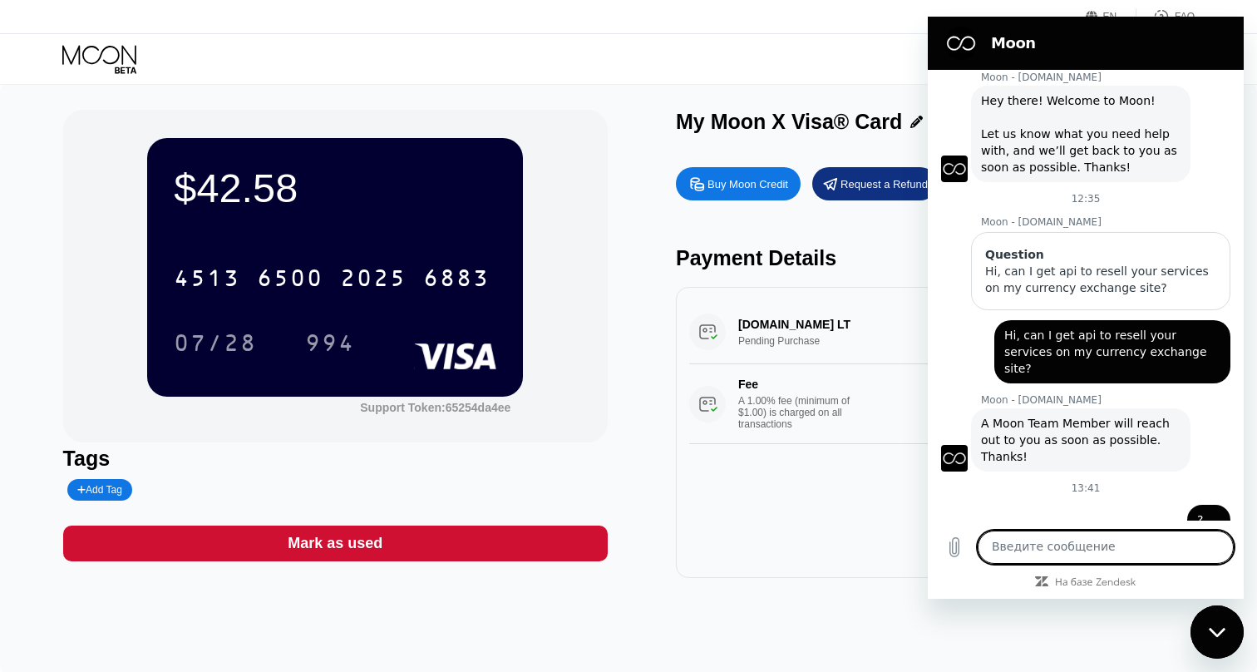
scroll to position [0, 0]
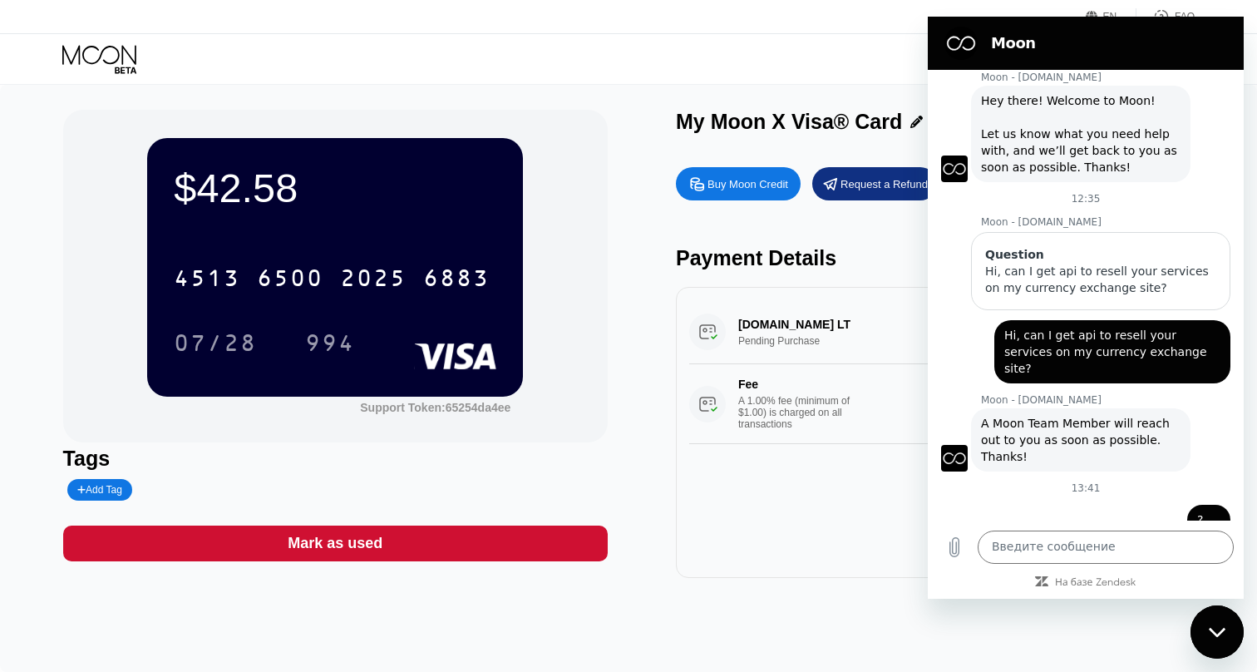
click at [1202, 644] on div "Закрыть окно обмена сообщениями" at bounding box center [1217, 632] width 50 height 50
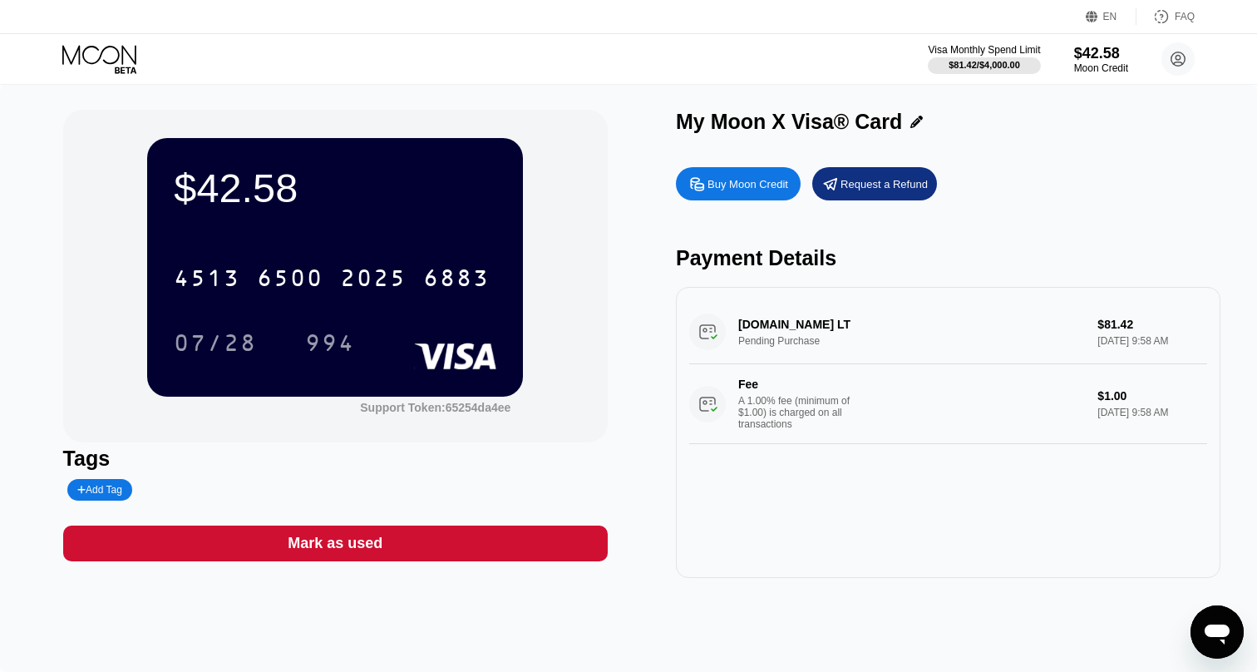
click at [1164, 57] on circle at bounding box center [1178, 58] width 33 height 33
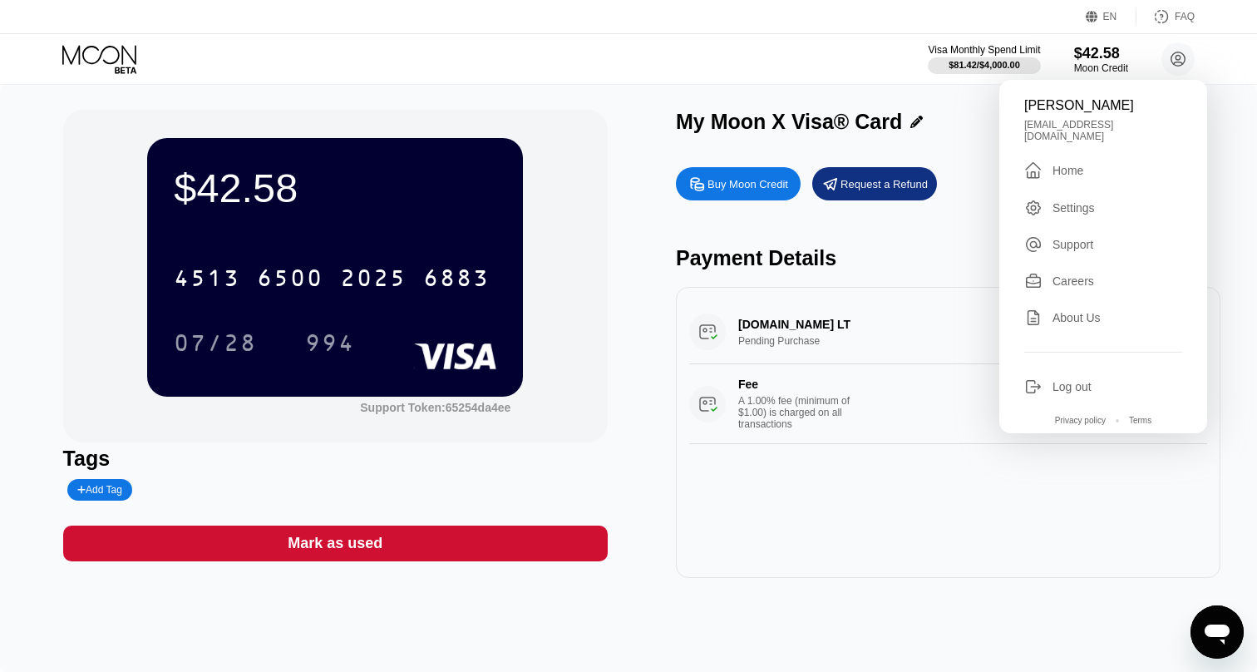
click at [1078, 201] on div "Settings" at bounding box center [1074, 207] width 42 height 13
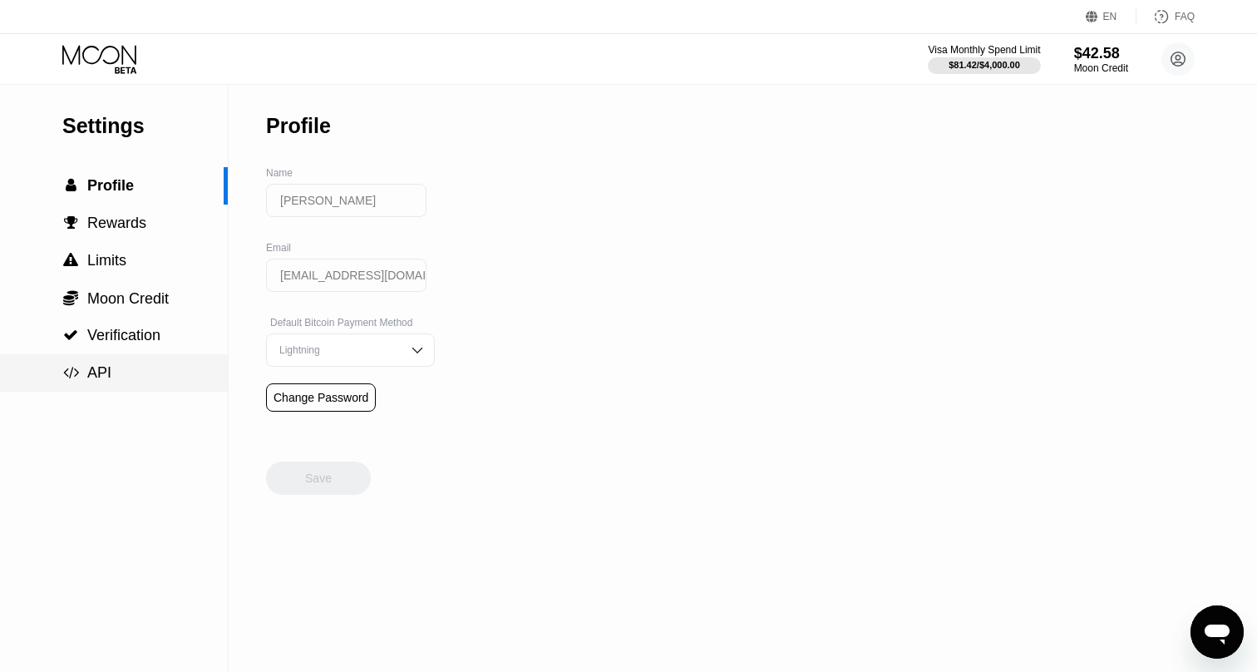
click at [202, 391] on div " API" at bounding box center [114, 372] width 228 height 37
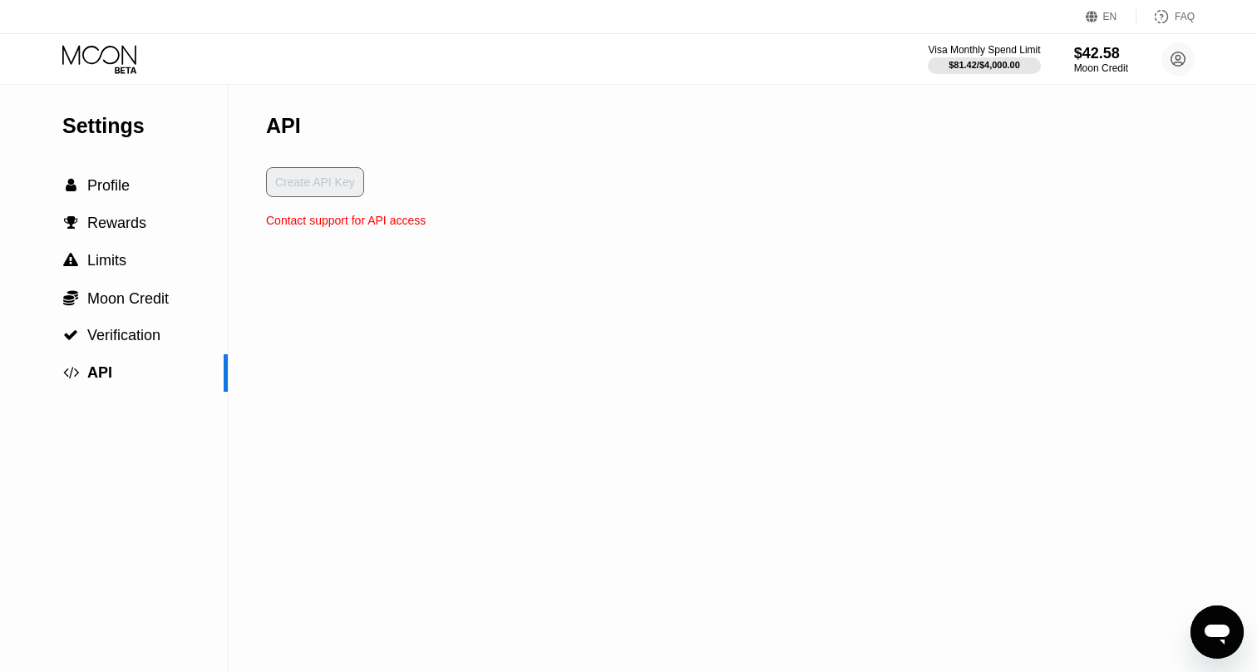
click at [344, 227] on div "Contact support for API access" at bounding box center [346, 220] width 160 height 13
click at [1184, 57] on icon at bounding box center [1179, 59] width 14 height 14
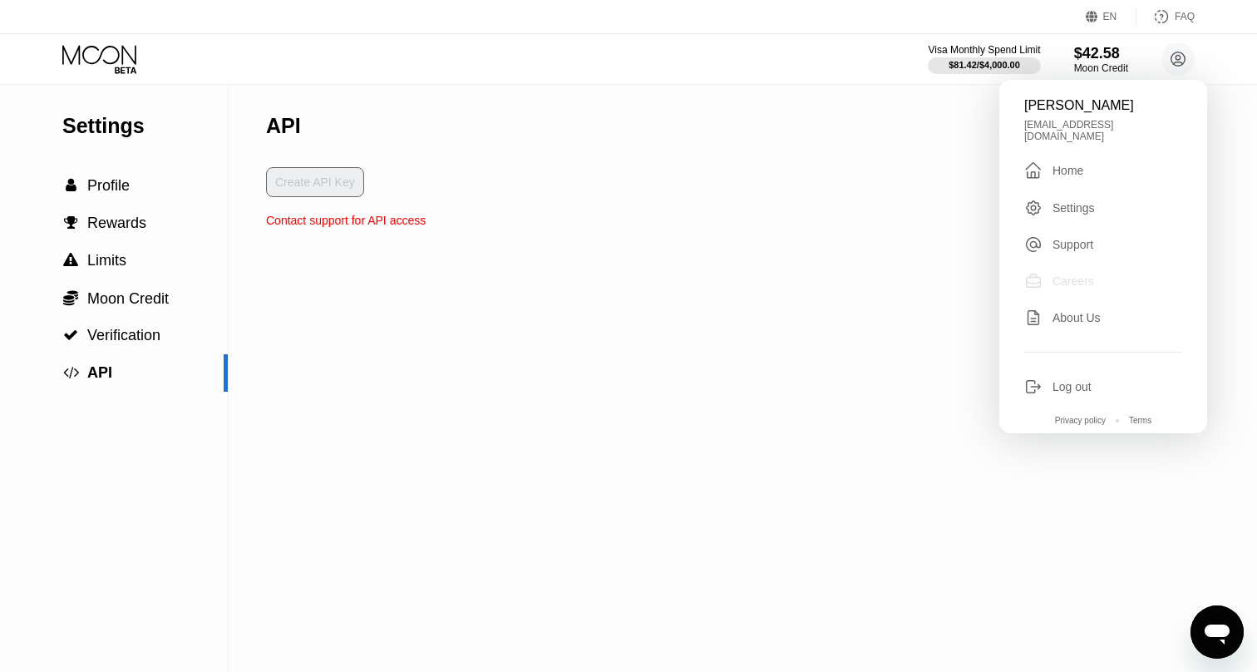
click at [1097, 272] on div "Careers" at bounding box center [1103, 281] width 158 height 18
click at [956, 70] on div "$81.42 / $4,000.00" at bounding box center [984, 65] width 72 height 10
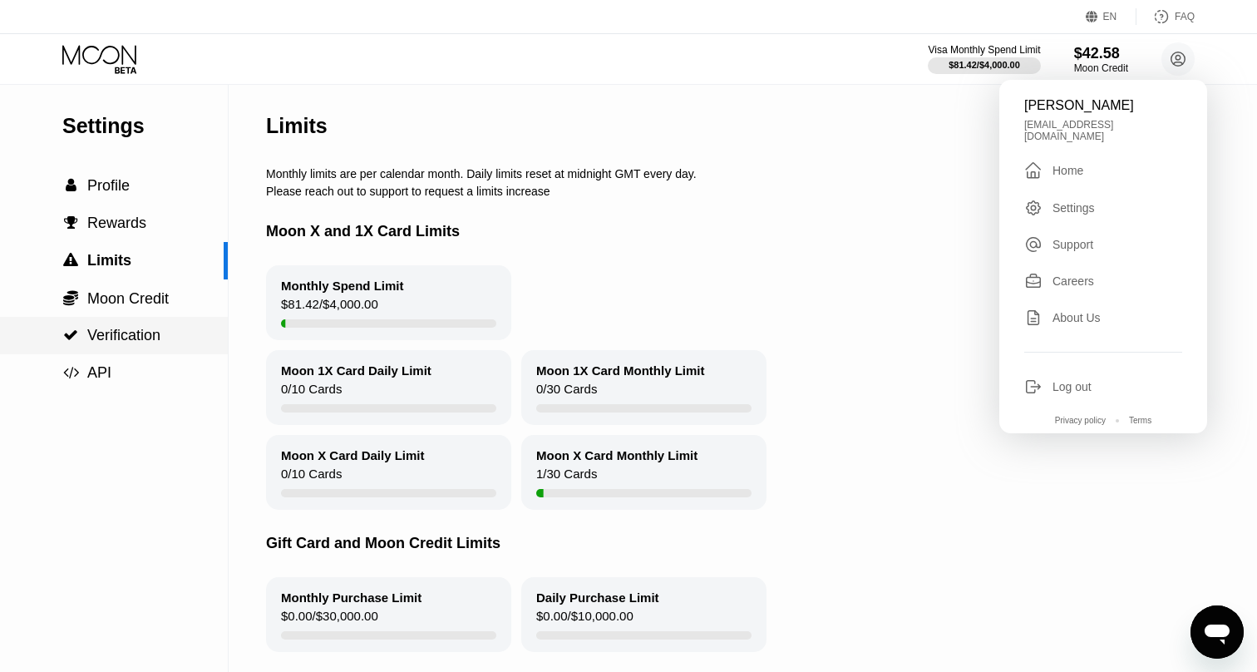
click at [154, 338] on span "Verification" at bounding box center [123, 335] width 73 height 17
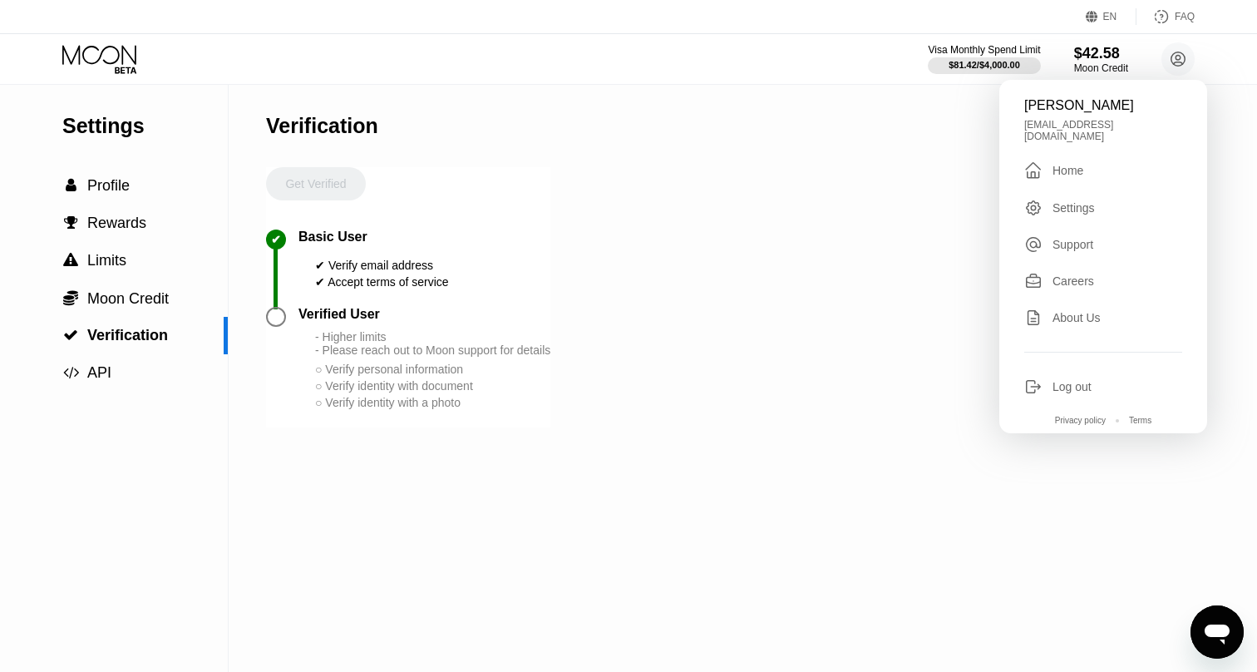
click at [301, 316] on div "Verified User" at bounding box center [339, 314] width 81 height 15
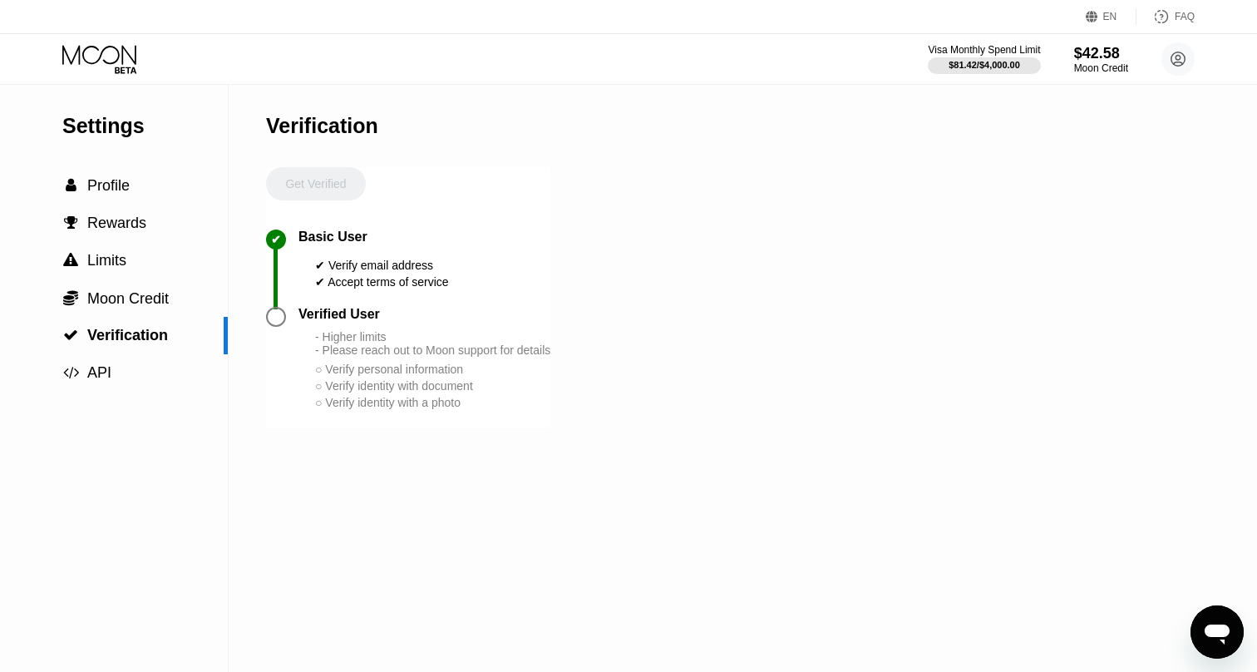
click at [338, 171] on div "Get Verified" at bounding box center [316, 198] width 100 height 62
click at [274, 308] on div at bounding box center [276, 317] width 20 height 20
click at [387, 328] on div "Verified User - Higher limits - Please reach out to Moon support for details ○ …" at bounding box center [425, 359] width 252 height 104
click at [279, 313] on div at bounding box center [276, 317] width 20 height 20
click at [273, 316] on div at bounding box center [276, 317] width 20 height 20
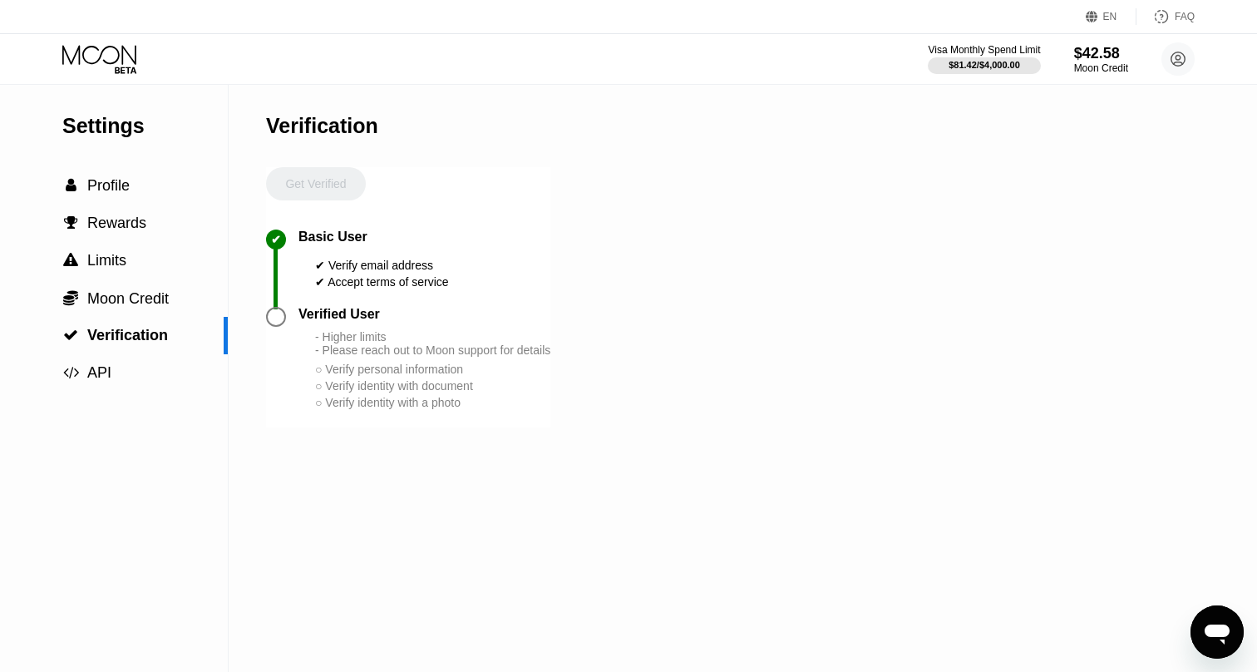
click at [333, 318] on div "Verified User" at bounding box center [339, 314] width 81 height 15
click at [153, 294] on span "Moon Credit" at bounding box center [127, 298] width 81 height 17
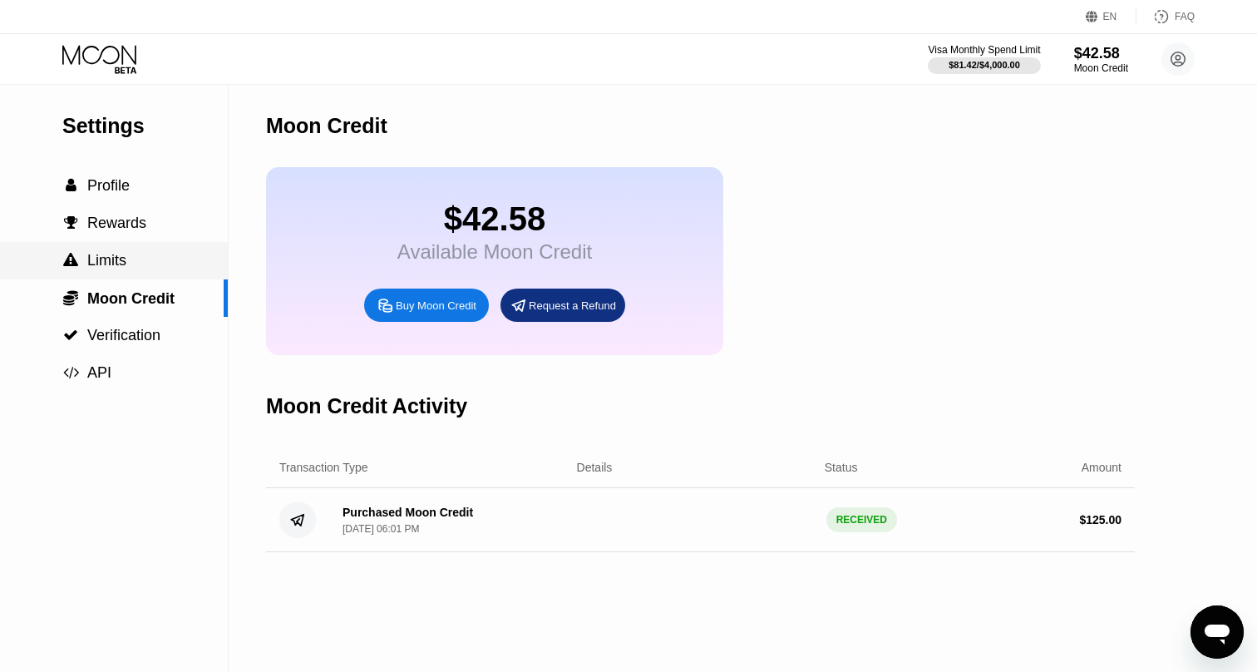
click at [155, 261] on div " Limits" at bounding box center [114, 260] width 228 height 17
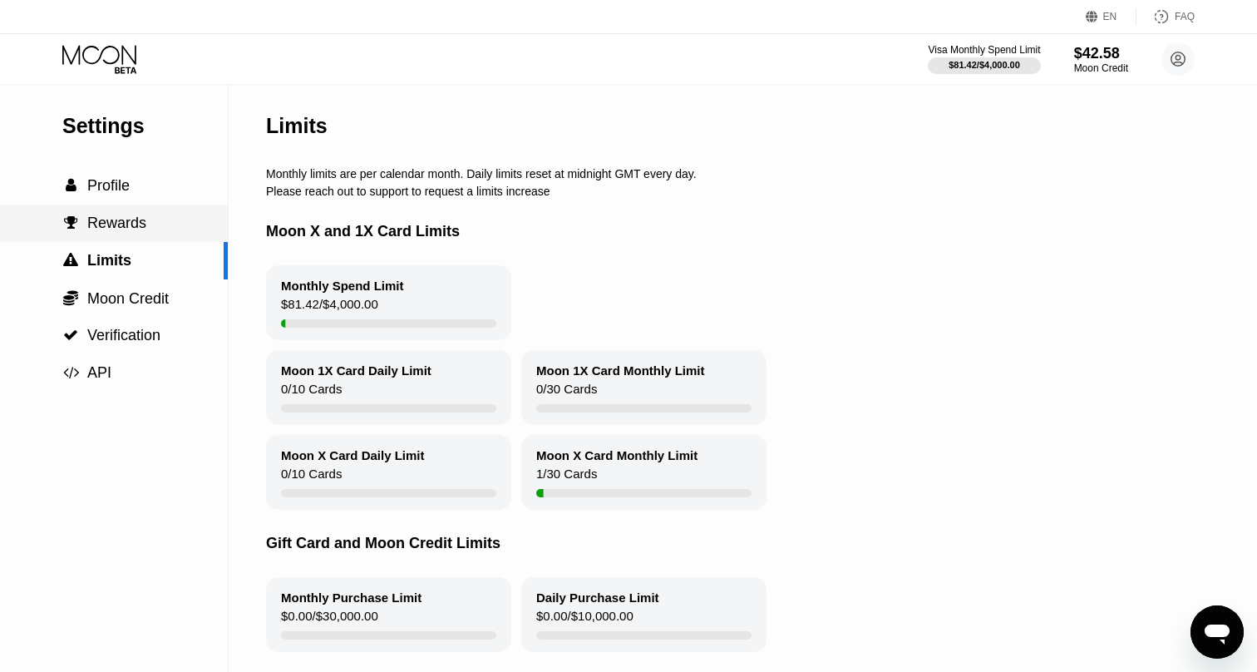
click at [139, 229] on span "Rewards" at bounding box center [116, 223] width 59 height 17
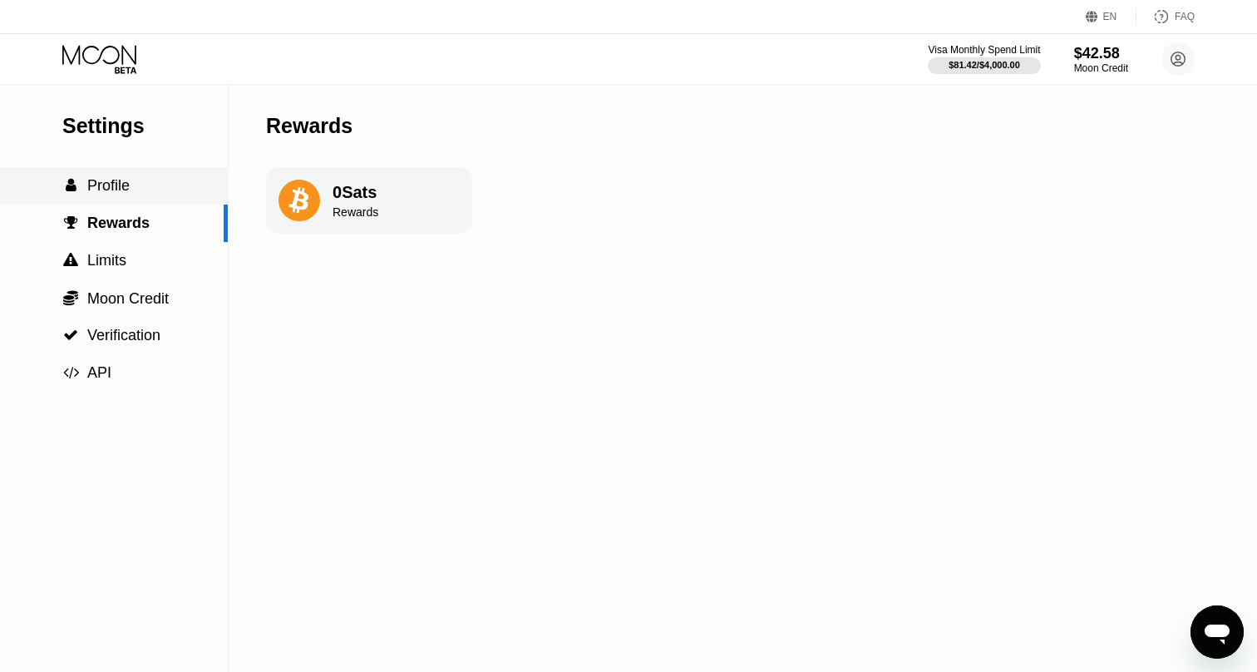
click at [136, 181] on div " Profile" at bounding box center [114, 185] width 228 height 17
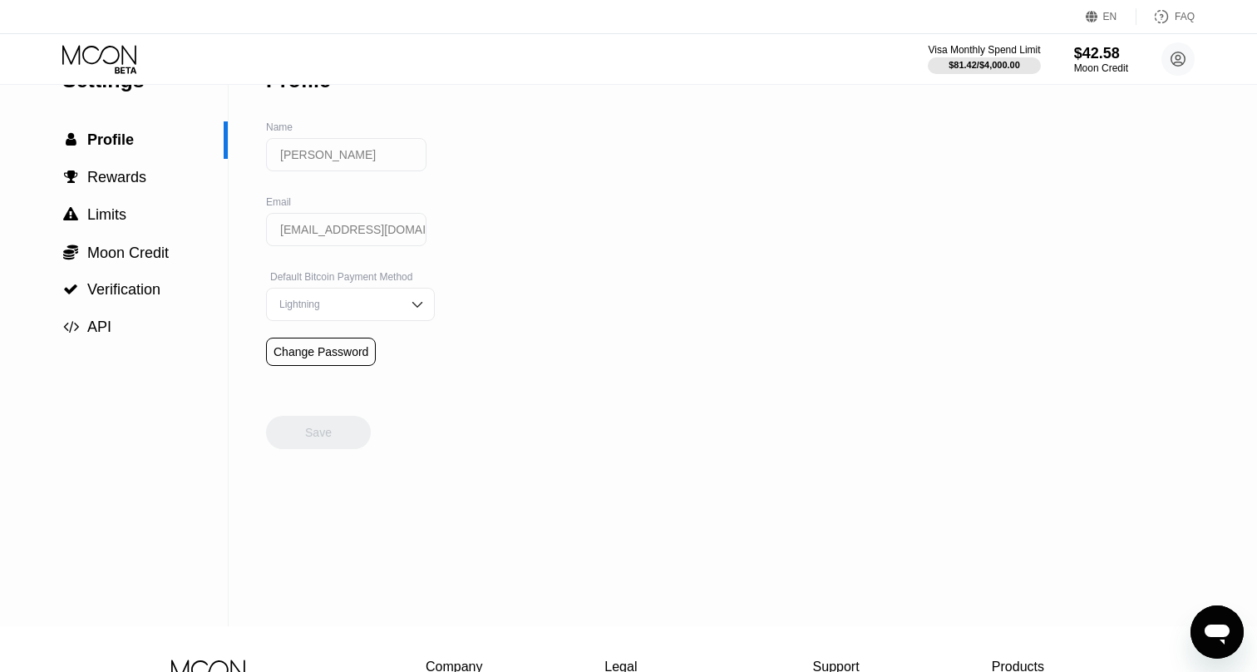
scroll to position [56, 0]
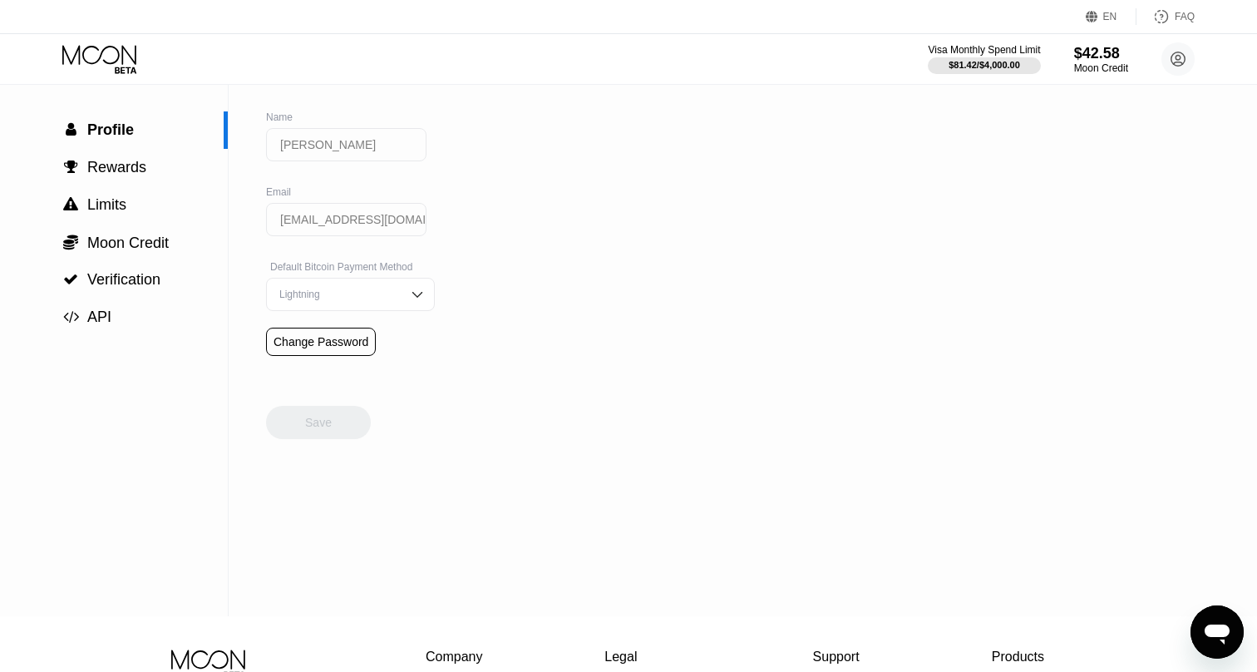
click at [404, 289] on div "Lightning" at bounding box center [350, 294] width 169 height 33
click at [465, 276] on div "Settings  Profile  Rewards  Limits  Moon Credit  Verification  API Profil…" at bounding box center [628, 322] width 1257 height 587
click at [329, 363] on div "On-Chain" at bounding box center [350, 361] width 151 height 12
click at [336, 300] on div "On-Chain" at bounding box center [338, 295] width 126 height 12
click at [325, 329] on div "Lightning" at bounding box center [350, 328] width 151 height 12
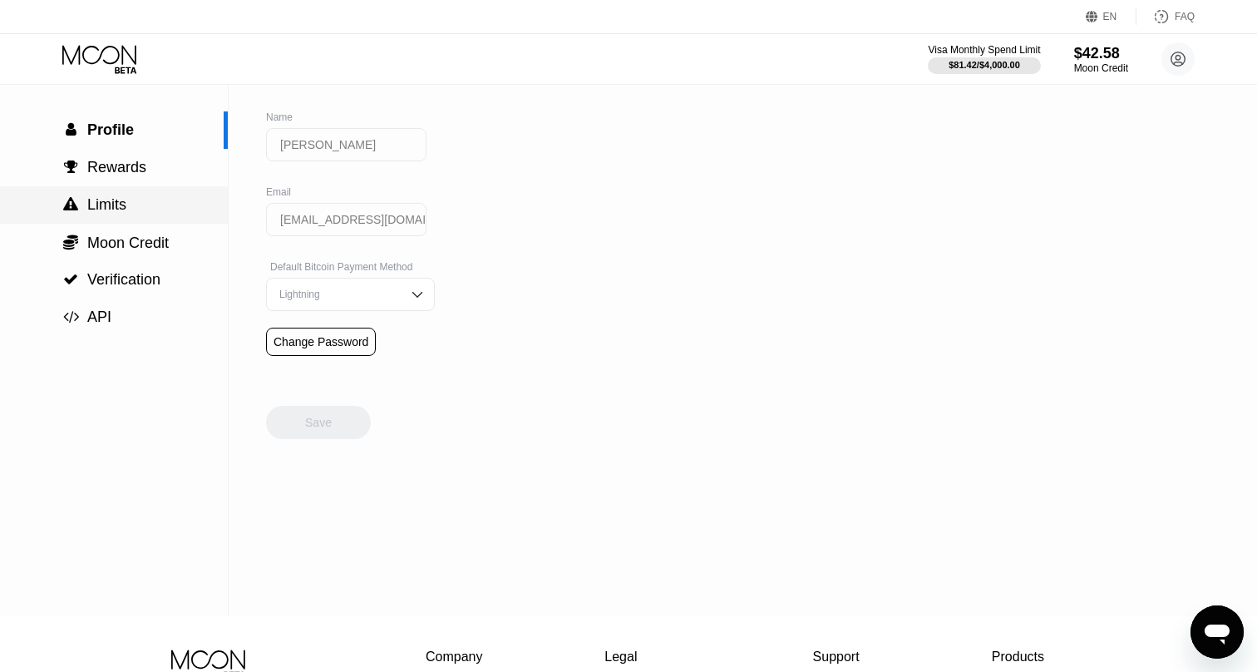
click at [117, 187] on div " Limits" at bounding box center [114, 204] width 228 height 37
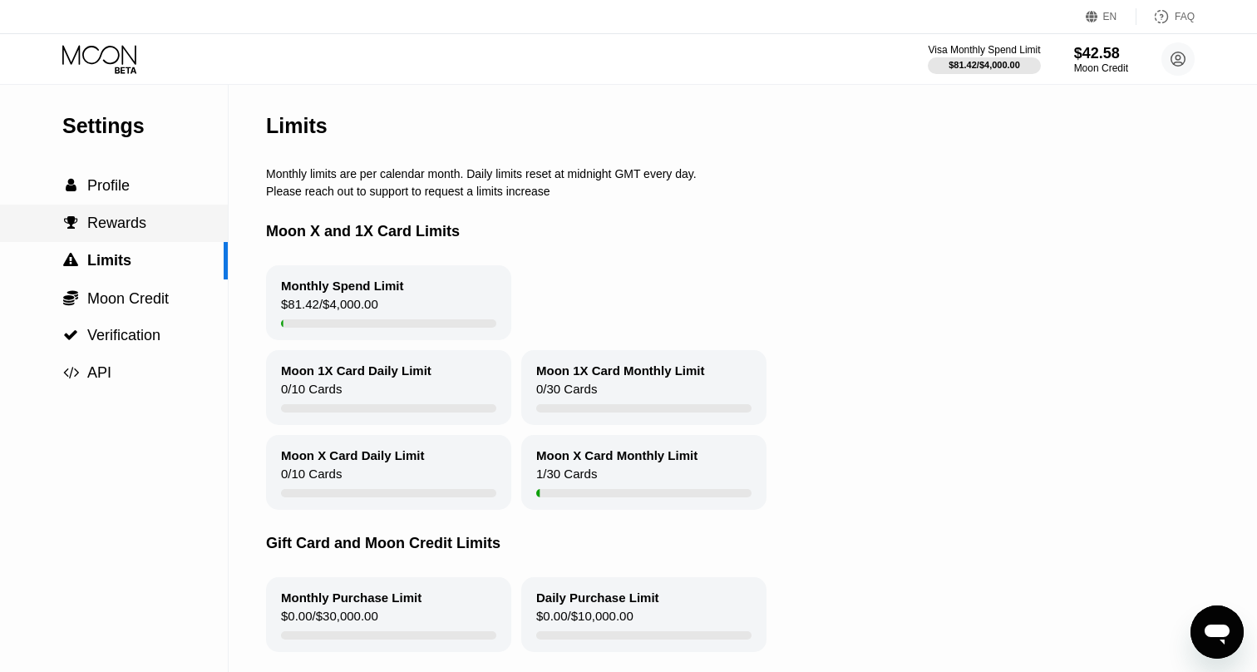
click at [121, 219] on span "Rewards" at bounding box center [116, 223] width 59 height 17
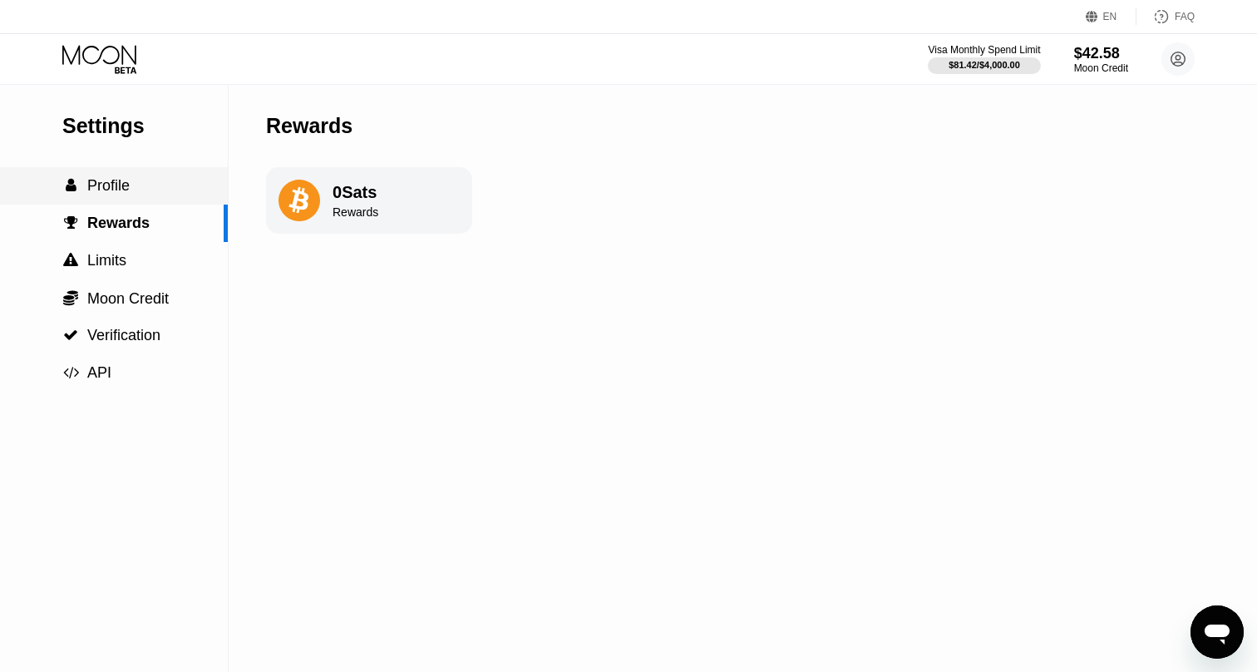
click at [107, 192] on span "Profile" at bounding box center [108, 185] width 42 height 17
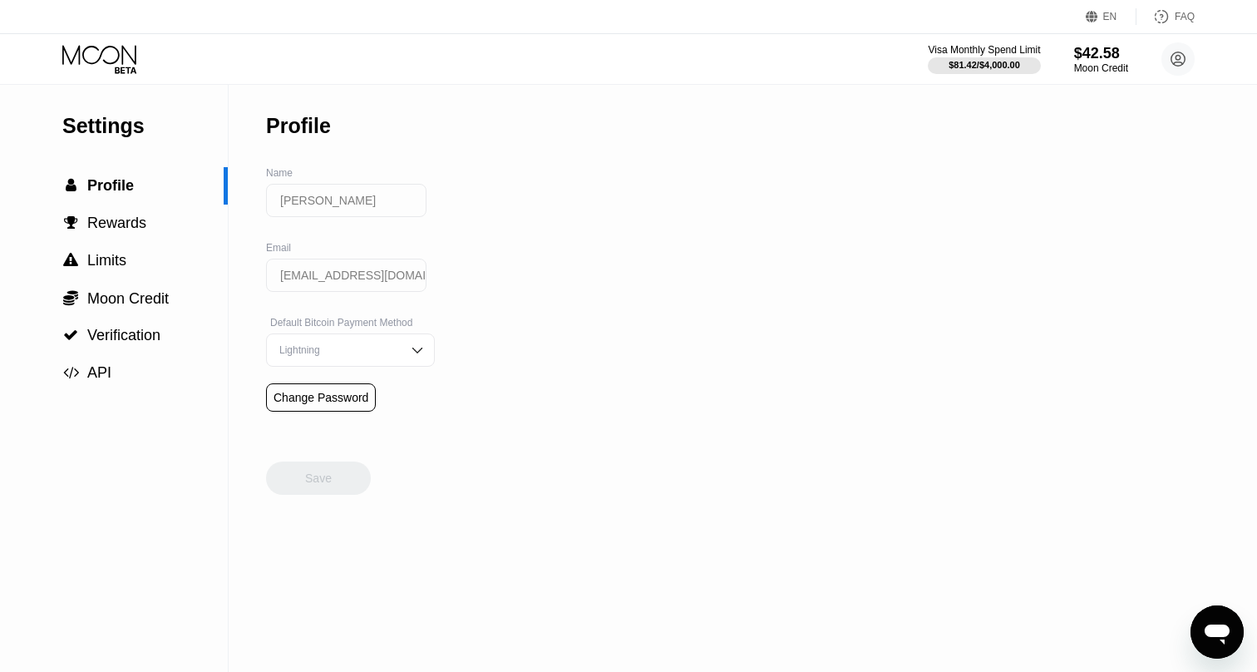
click at [1216, 605] on button "Открыть окно обмена сообщениями" at bounding box center [1217, 631] width 53 height 53
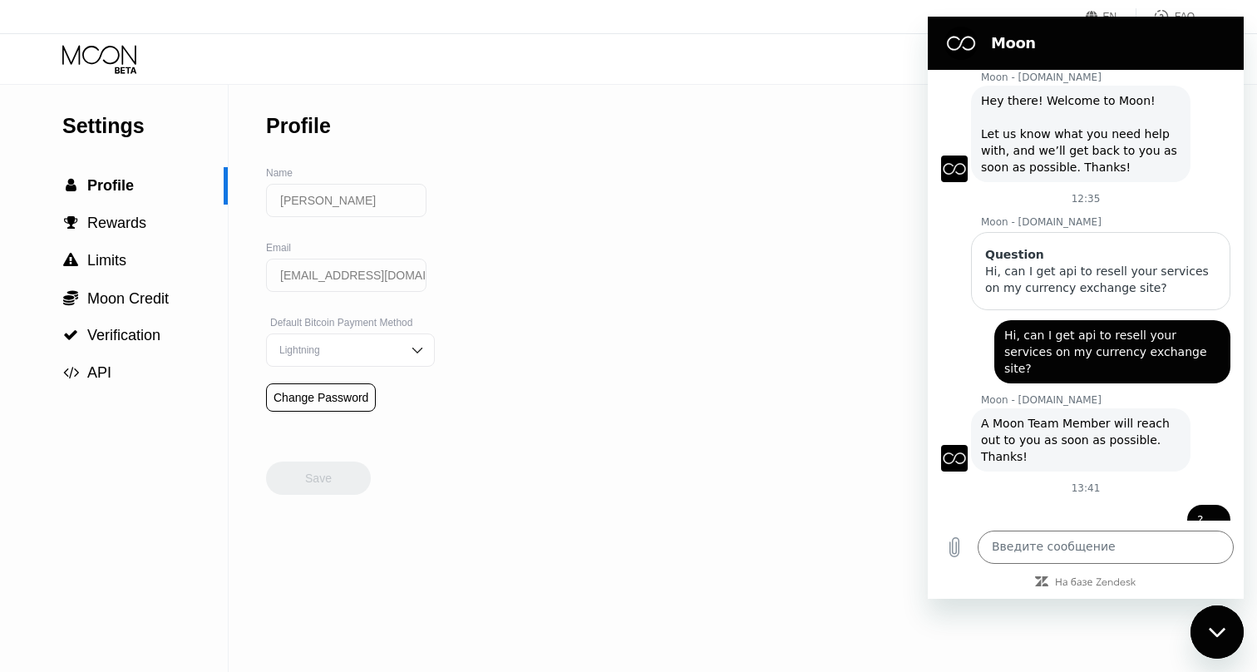
click at [767, 292] on div "Settings  Profile  Rewards  Limits  Moon Credit  Verification  API Profil…" at bounding box center [628, 378] width 1257 height 587
click at [819, 187] on div "Settings  Profile  Rewards  Limits  Moon Credit  Verification  API Profil…" at bounding box center [628, 378] width 1257 height 587
click at [1224, 617] on div "Закрыть окно обмена сообщениями" at bounding box center [1217, 632] width 50 height 50
